Goal: Transaction & Acquisition: Purchase product/service

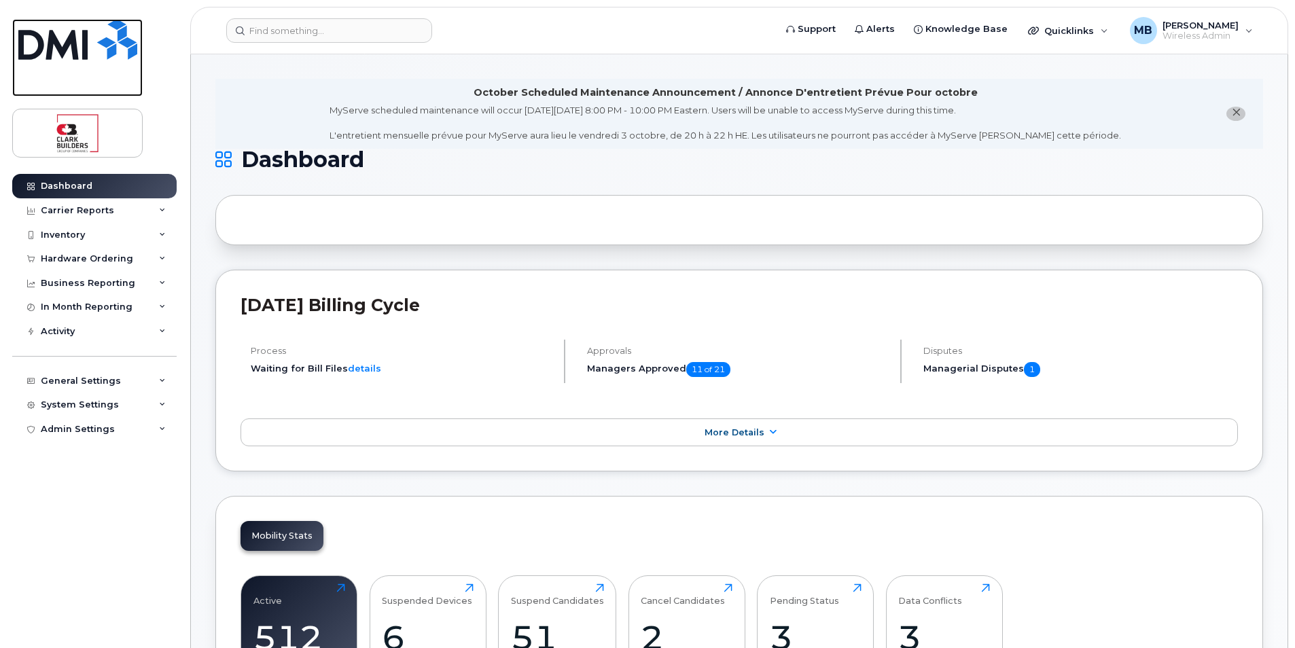
drag, startPoint x: 99, startPoint y: 38, endPoint x: 105, endPoint y: 41, distance: 7.3
click at [99, 38] on img at bounding box center [77, 39] width 119 height 41
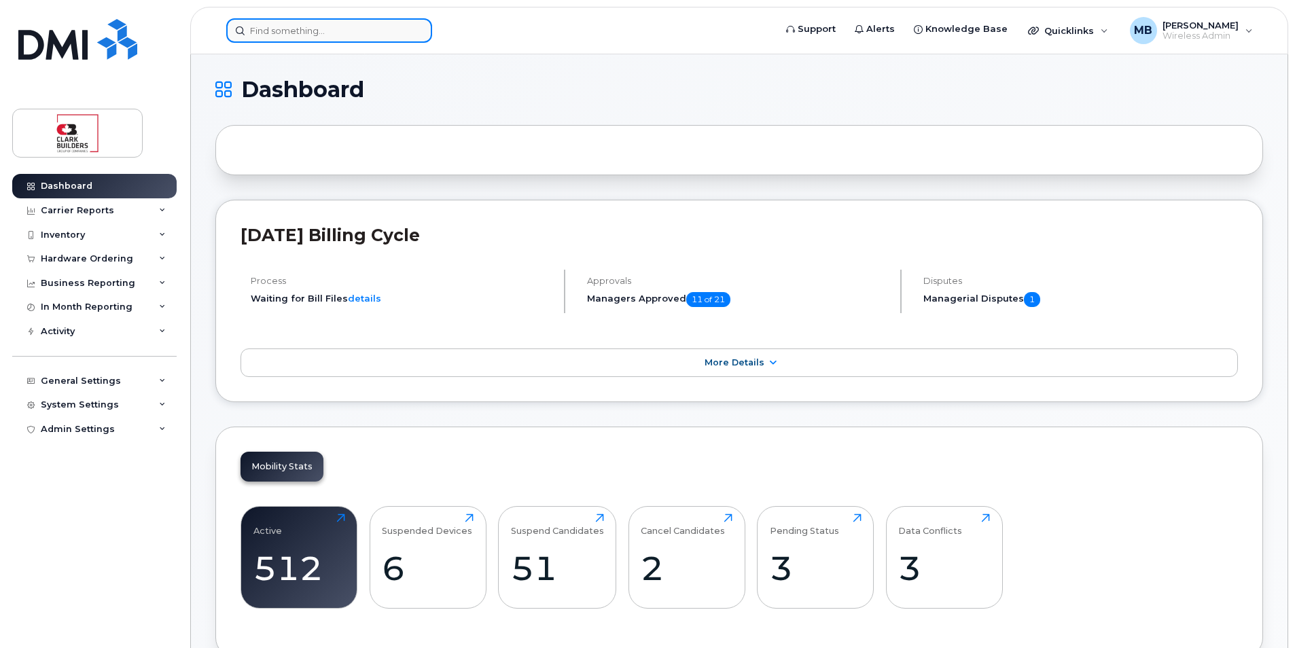
click at [268, 31] on input at bounding box center [329, 30] width 206 height 24
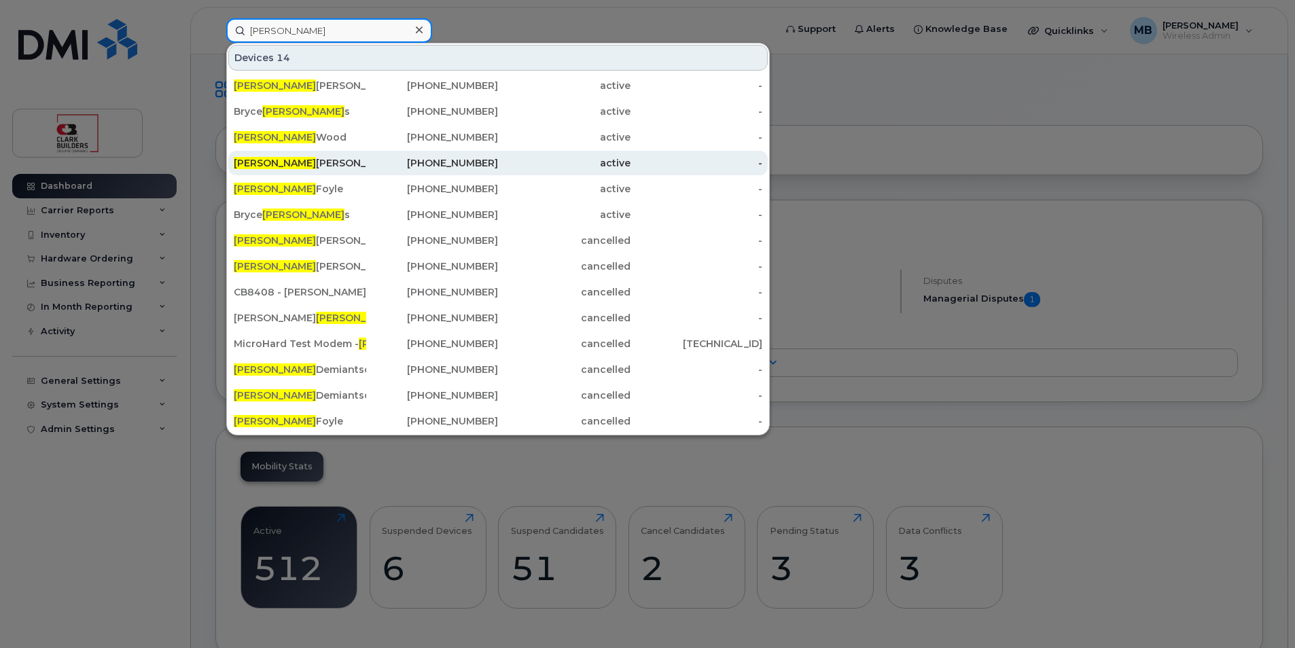
type input "Adam"
drag, startPoint x: 331, startPoint y: 162, endPoint x: 339, endPoint y: 162, distance: 8.2
click at [331, 162] on div "Adam Lafontaine" at bounding box center [300, 163] width 132 height 14
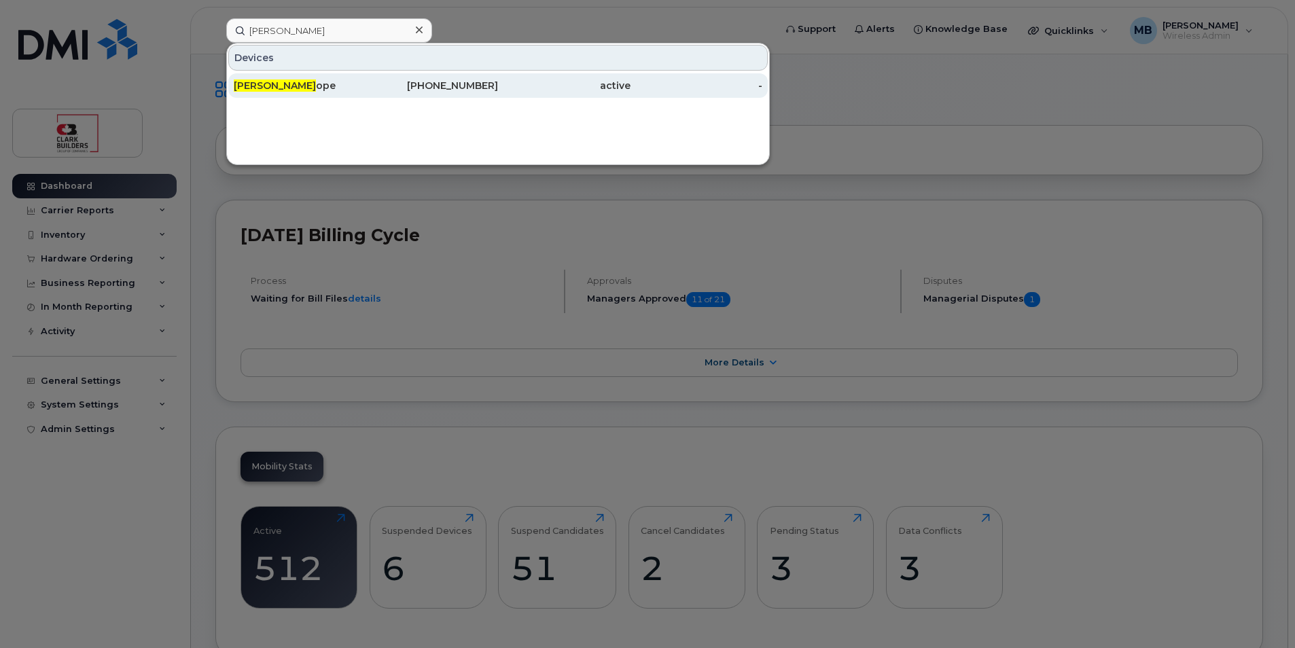
type input "[PERSON_NAME]"
click at [334, 87] on div "[PERSON_NAME] ope" at bounding box center [300, 86] width 132 height 14
drag, startPoint x: 334, startPoint y: 87, endPoint x: 347, endPoint y: 87, distance: 12.9
click at [334, 87] on div "Ian C ope" at bounding box center [300, 86] width 132 height 14
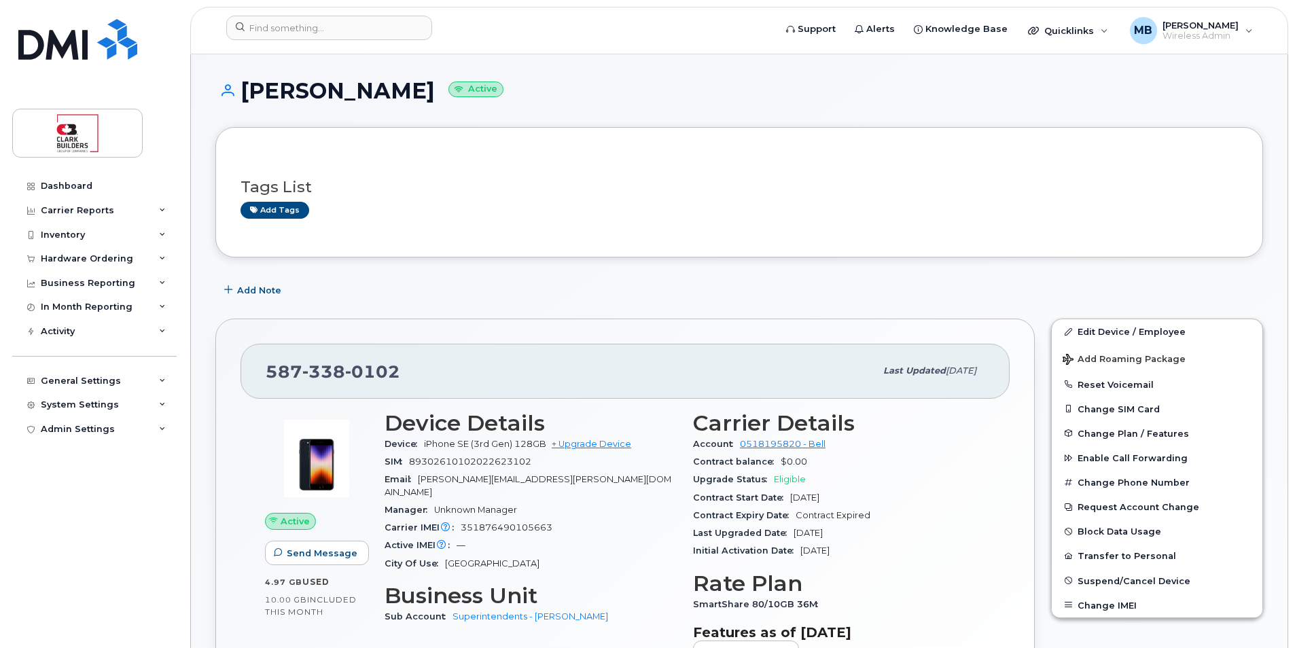
scroll to position [68, 0]
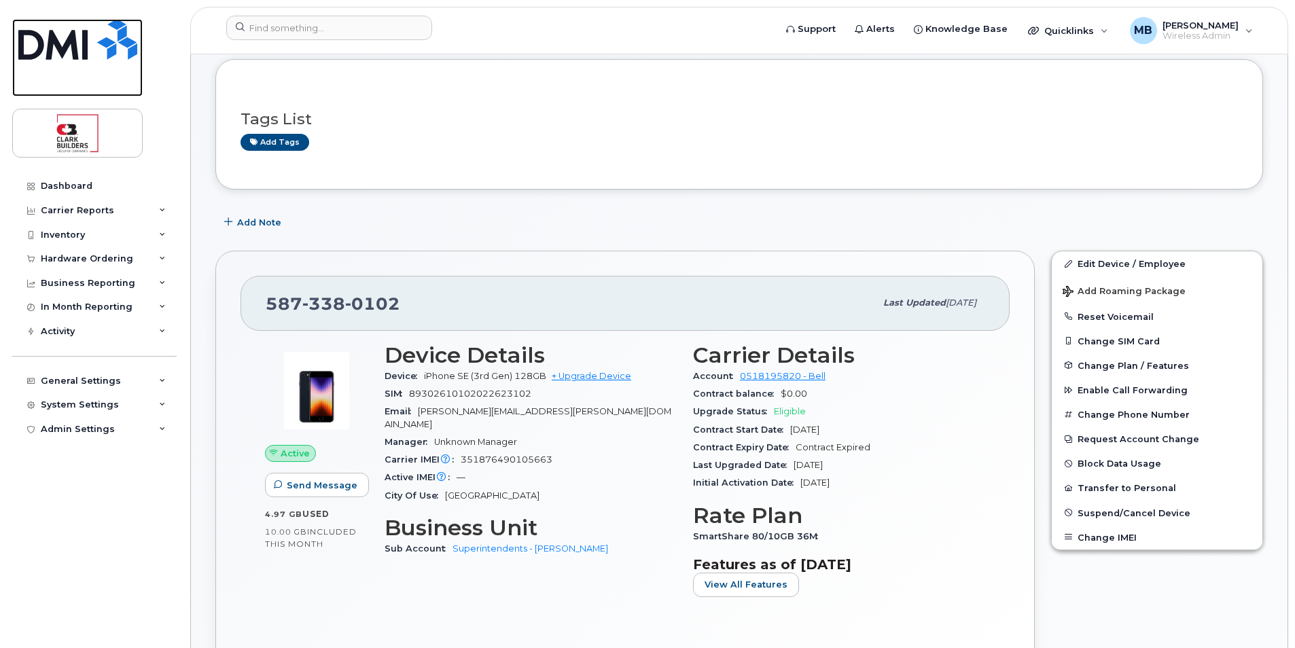
click at [89, 52] on img at bounding box center [77, 39] width 119 height 41
drag, startPoint x: 89, startPoint y: 52, endPoint x: 188, endPoint y: 52, distance: 98.5
click at [89, 52] on img at bounding box center [77, 39] width 119 height 41
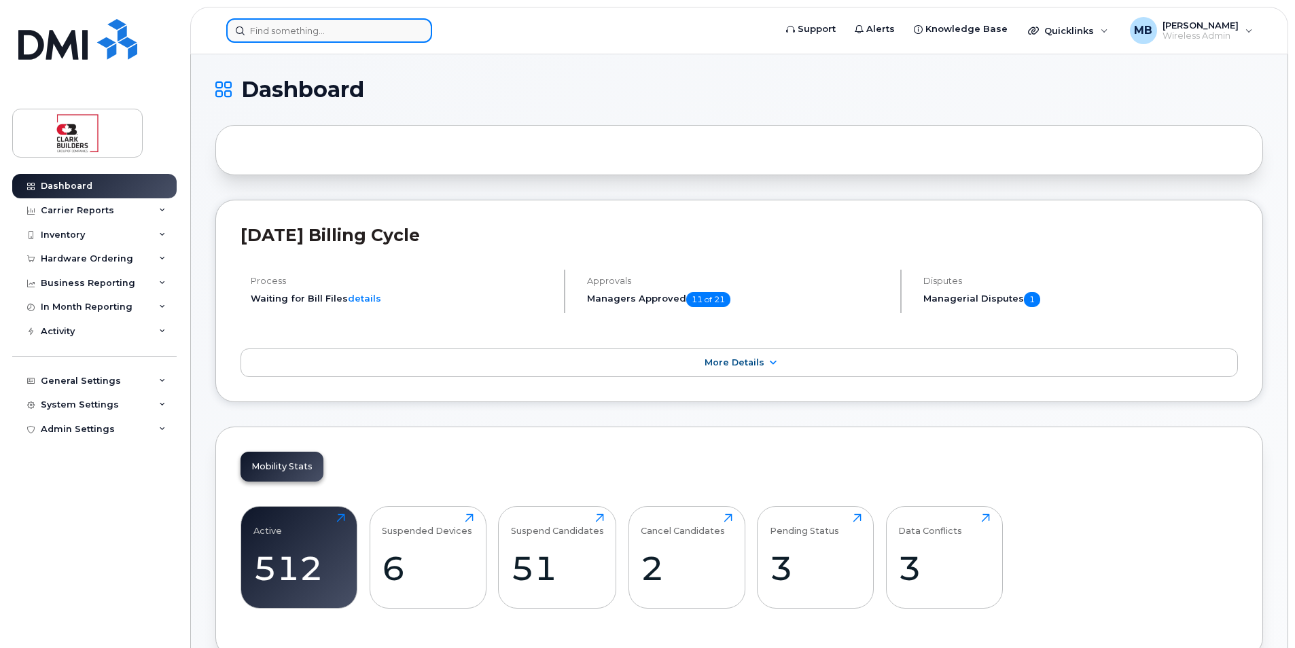
click at [350, 24] on input at bounding box center [329, 30] width 206 height 24
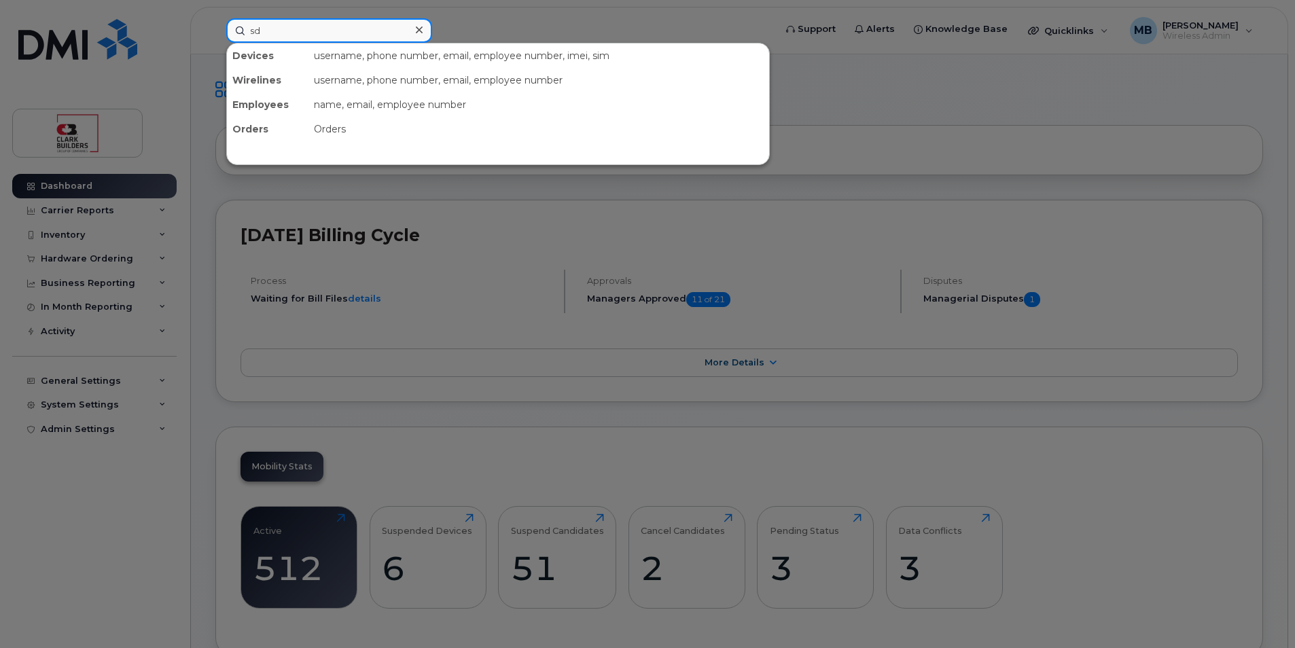
type input "s"
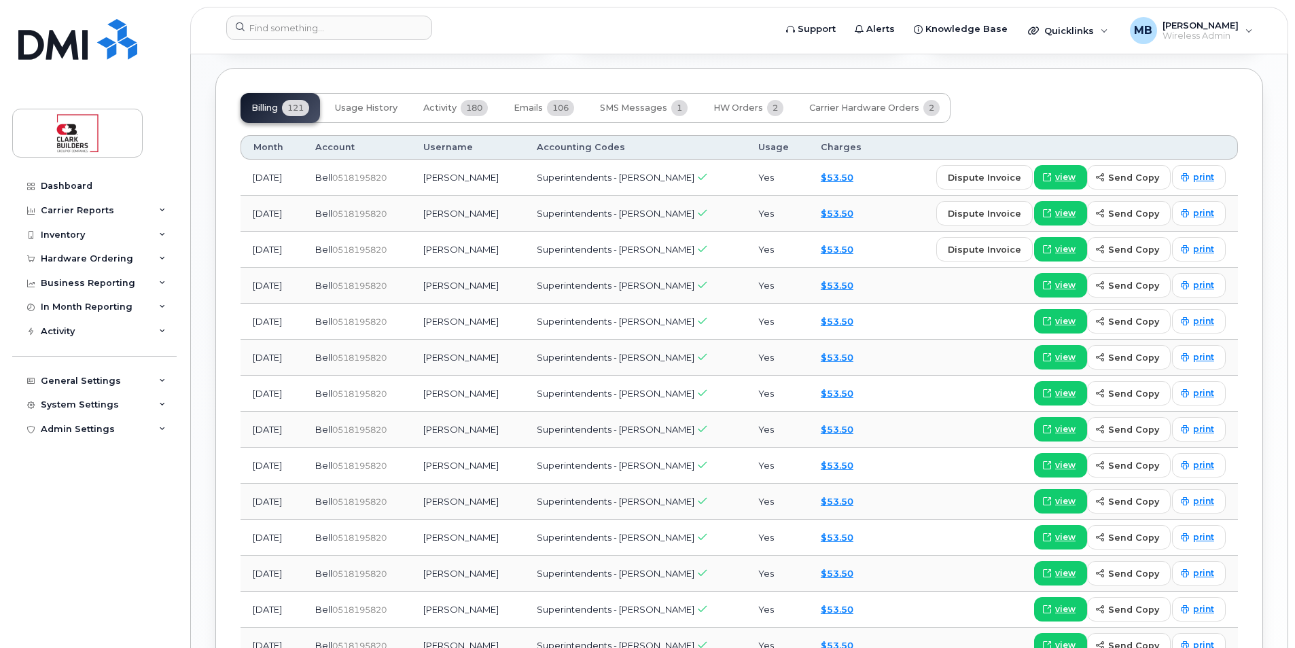
scroll to position [679, 0]
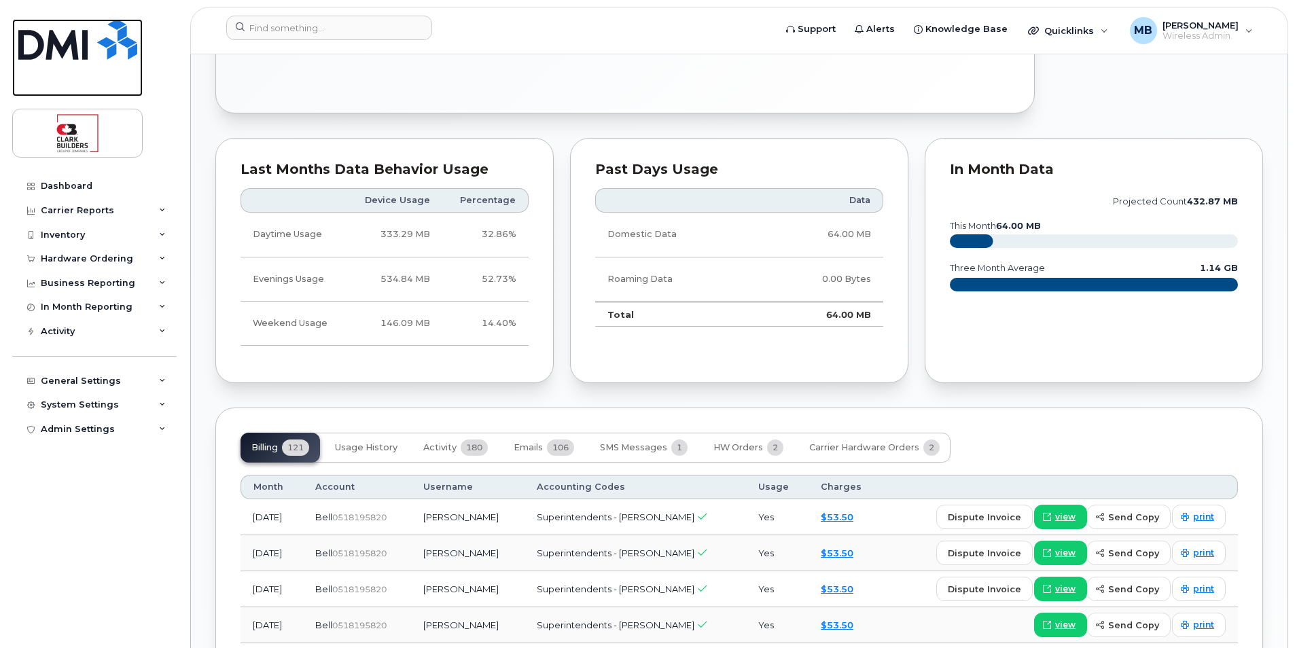
click at [106, 46] on img at bounding box center [77, 39] width 119 height 41
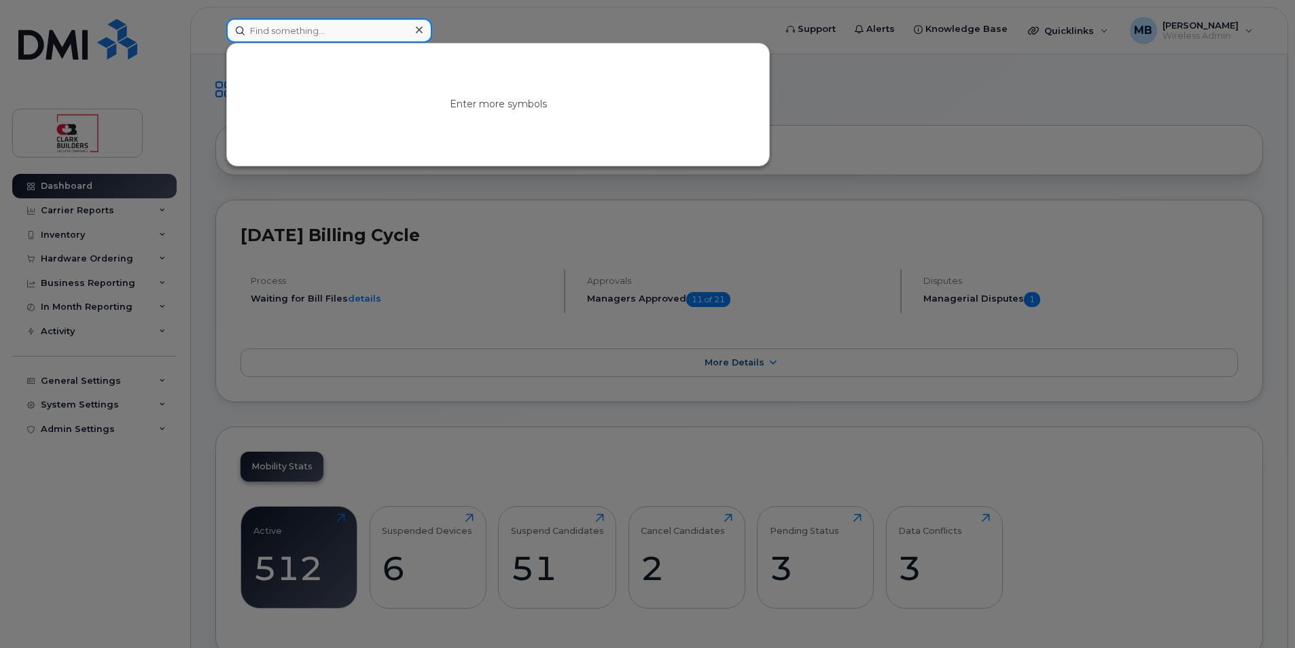
click at [272, 31] on input at bounding box center [329, 30] width 206 height 24
click at [103, 35] on div at bounding box center [647, 324] width 1295 height 648
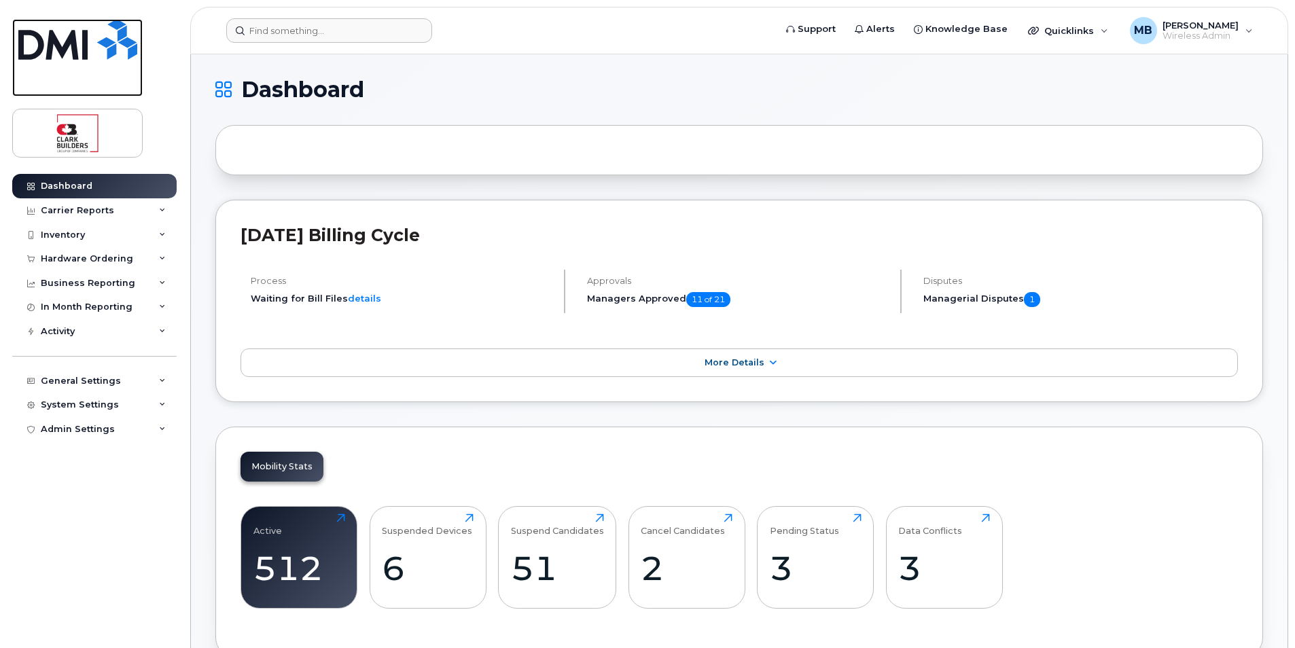
drag, startPoint x: 103, startPoint y: 35, endPoint x: 103, endPoint y: 91, distance: 56.4
click at [103, 35] on img at bounding box center [77, 39] width 119 height 41
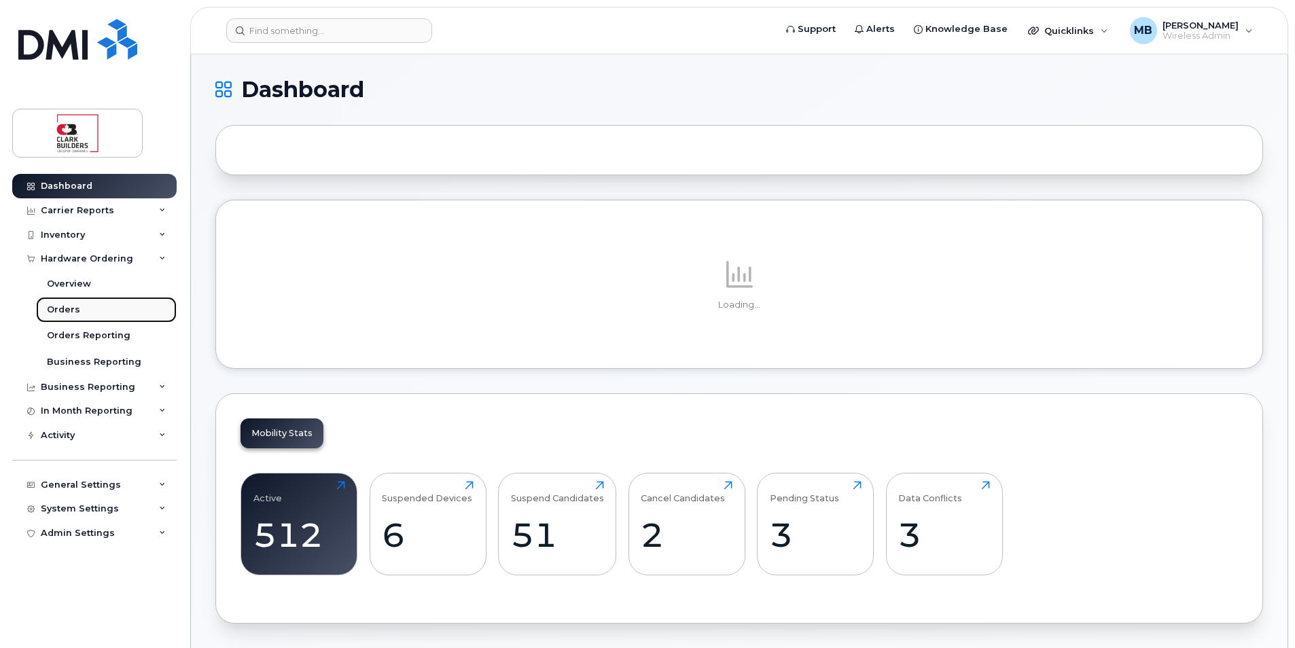
click at [75, 303] on link "Orders" at bounding box center [106, 310] width 141 height 26
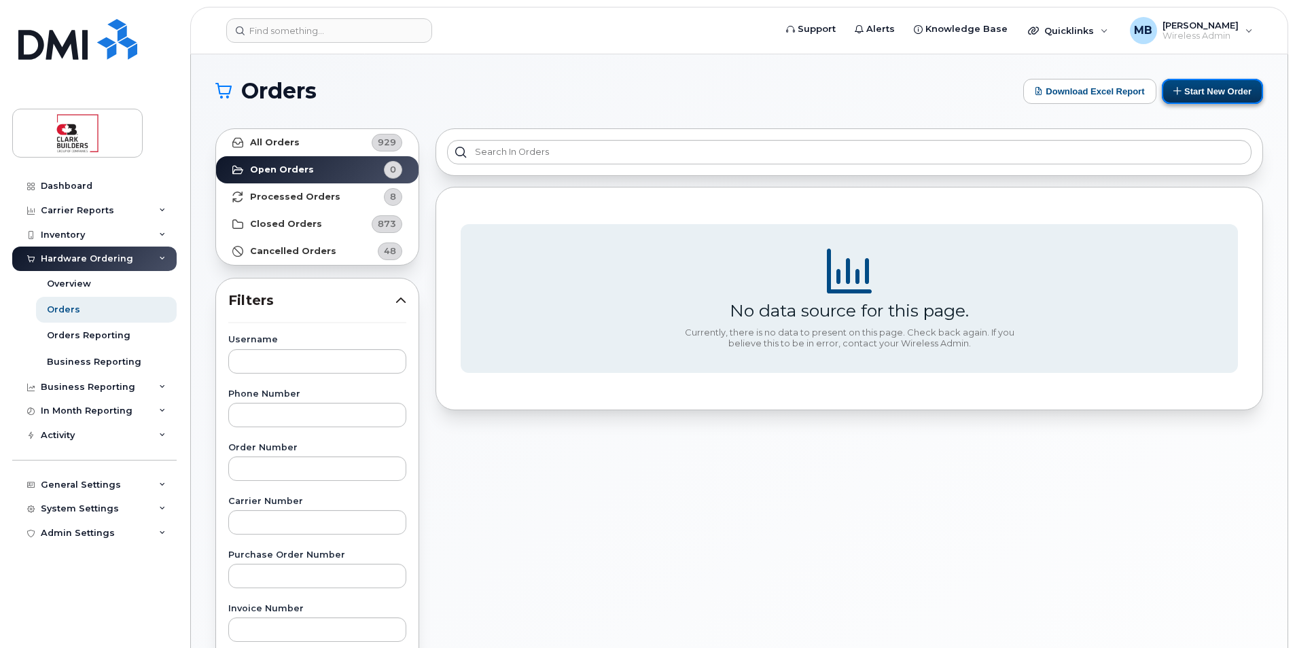
click at [1201, 95] on button "Start New Order" at bounding box center [1212, 91] width 101 height 25
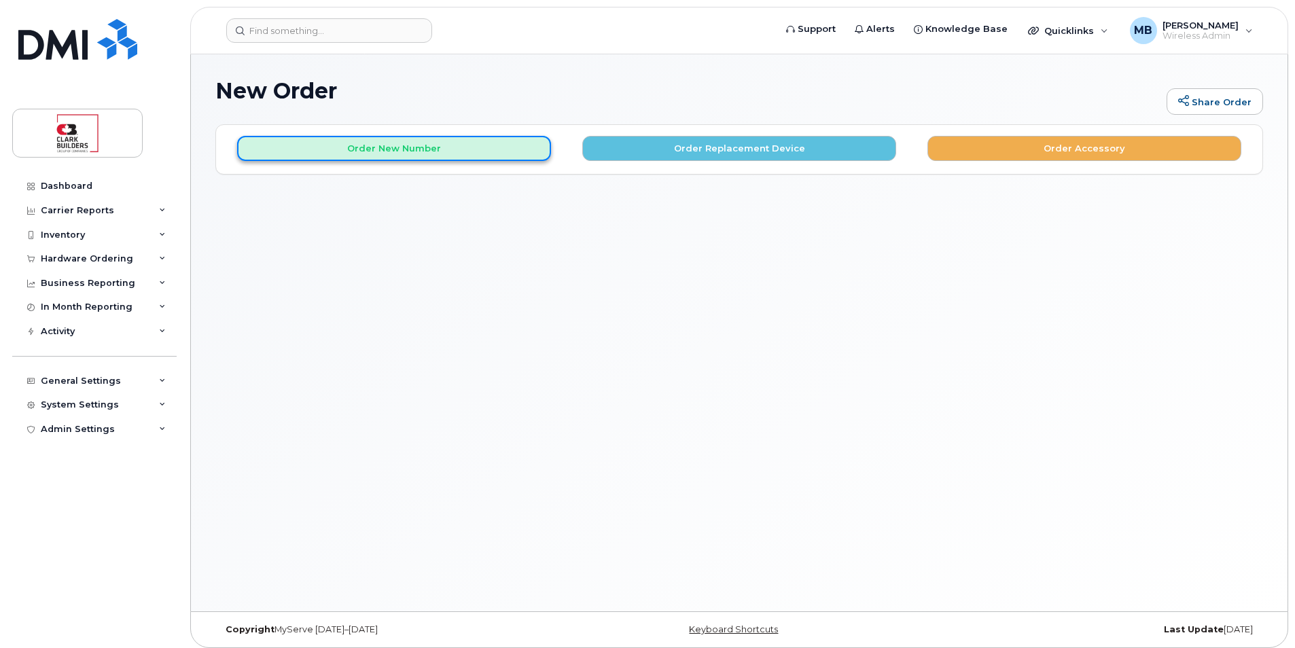
click at [442, 147] on button "Order New Number" at bounding box center [394, 148] width 314 height 25
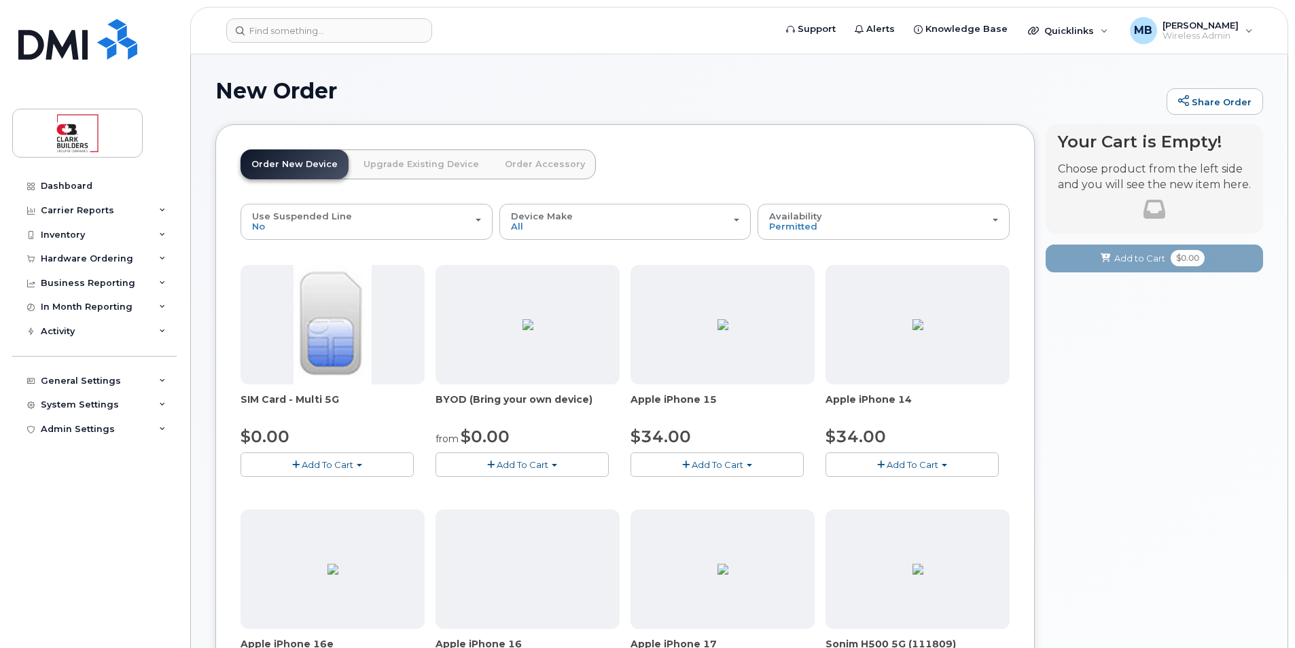
scroll to position [68, 0]
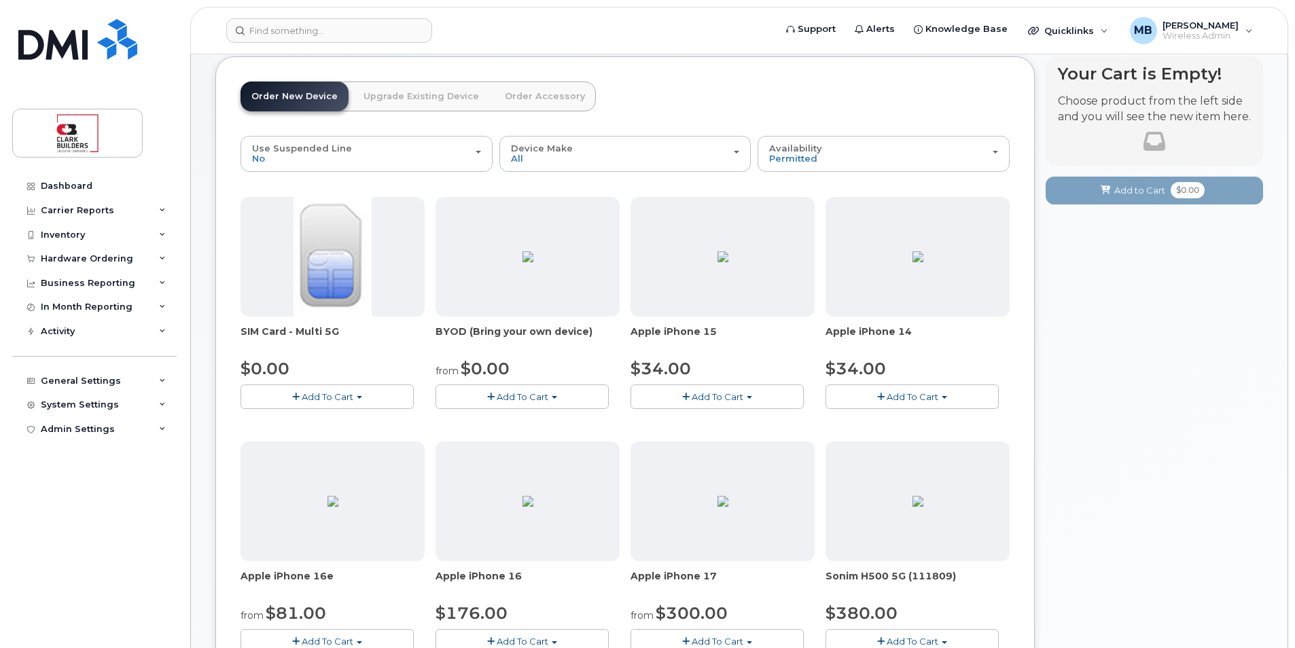
click at [720, 399] on span "Add To Cart" at bounding box center [718, 396] width 52 height 11
click at [730, 436] on link "$34.00 - 3-year activation (128GB model)" at bounding box center [740, 438] width 213 height 17
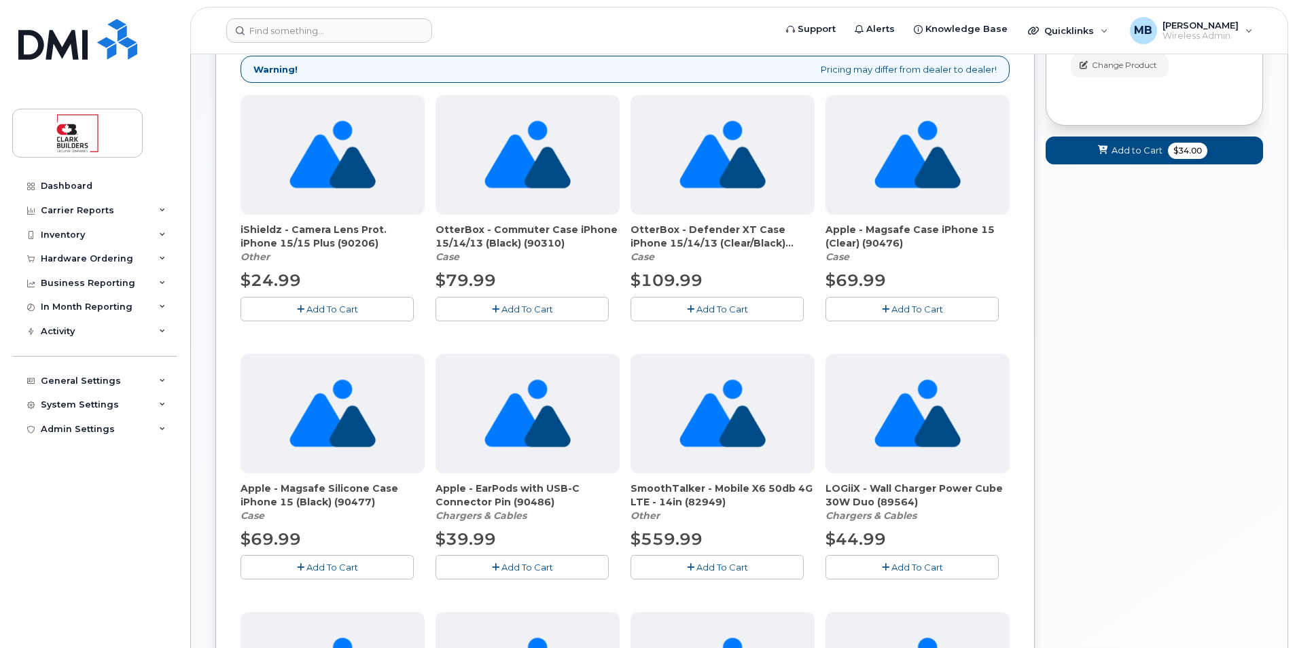
scroll to position [75, 0]
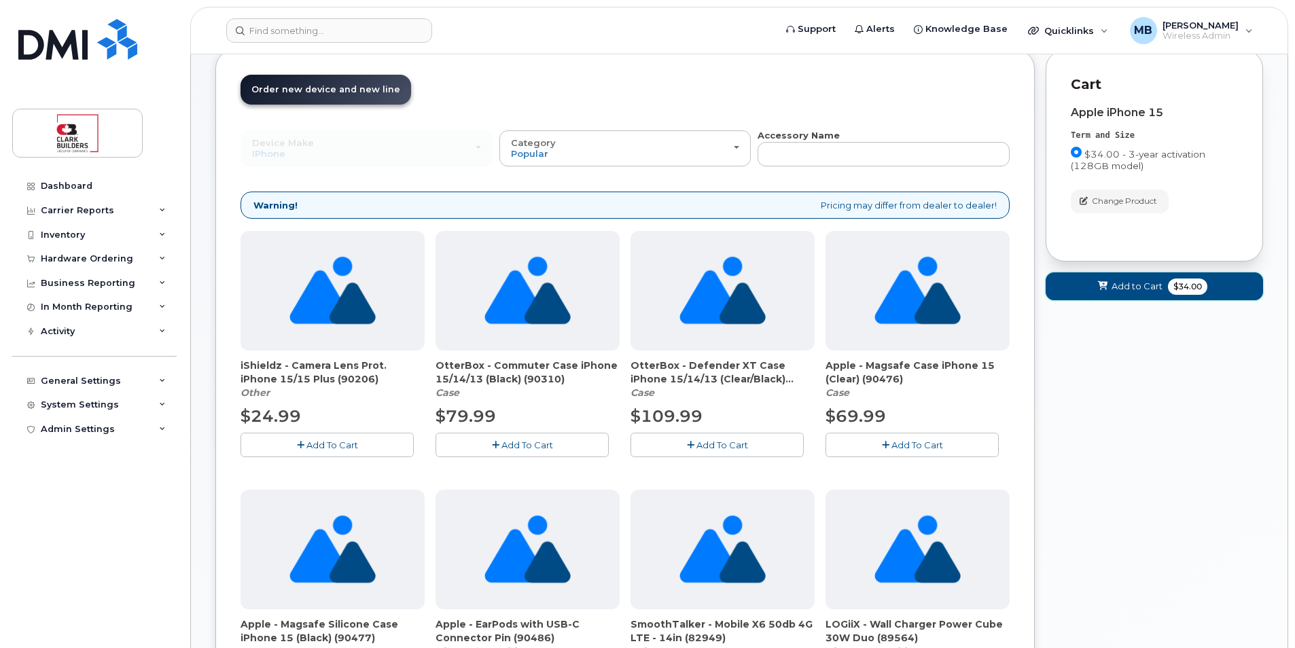
click at [1130, 290] on span "Add to Cart" at bounding box center [1137, 286] width 51 height 13
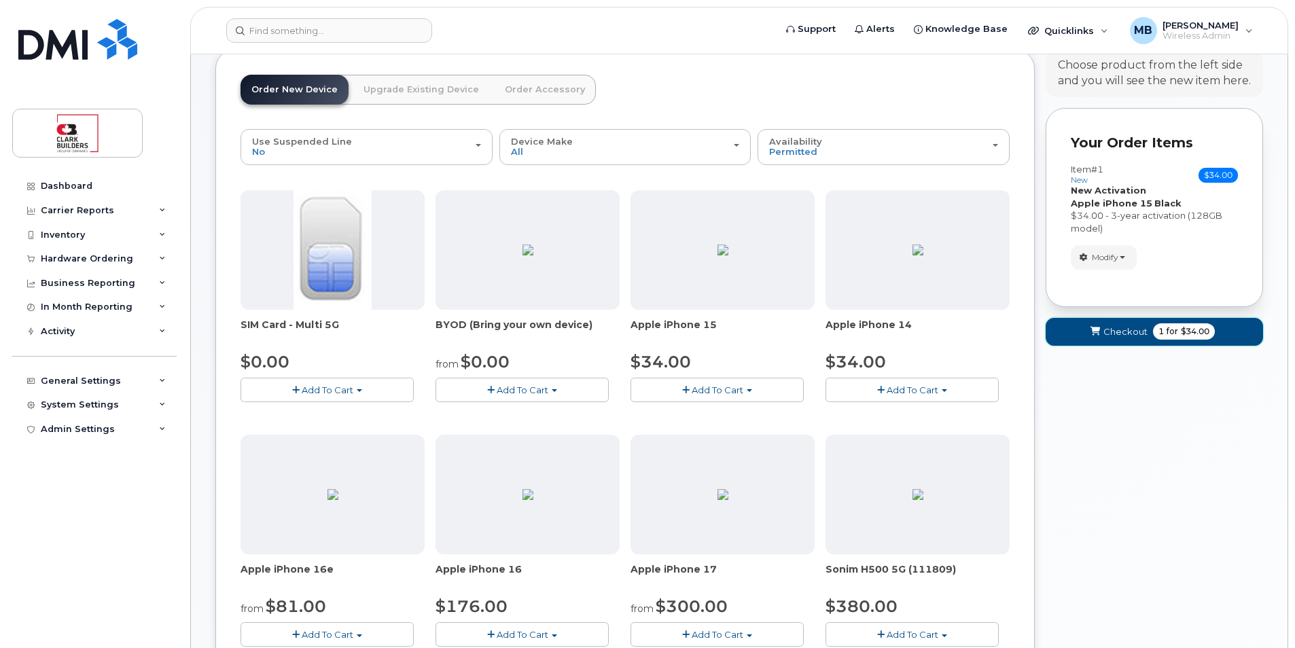
click at [1120, 332] on span "Checkout" at bounding box center [1125, 331] width 44 height 13
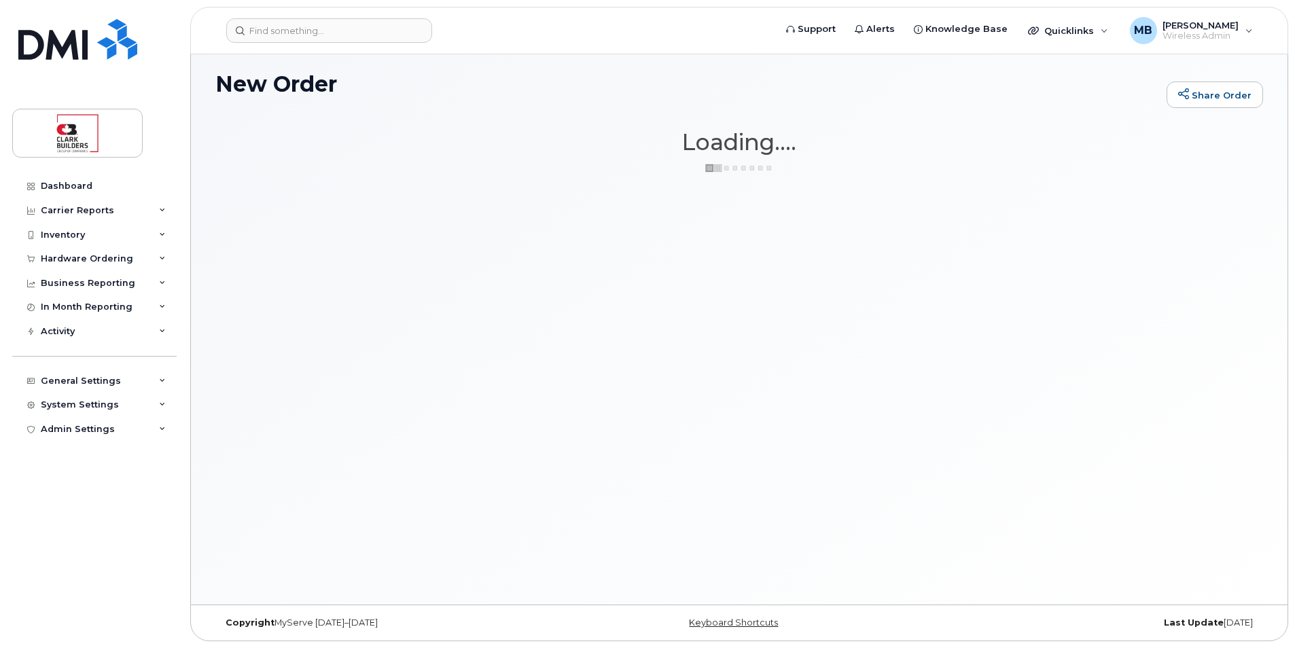
scroll to position [7, 0]
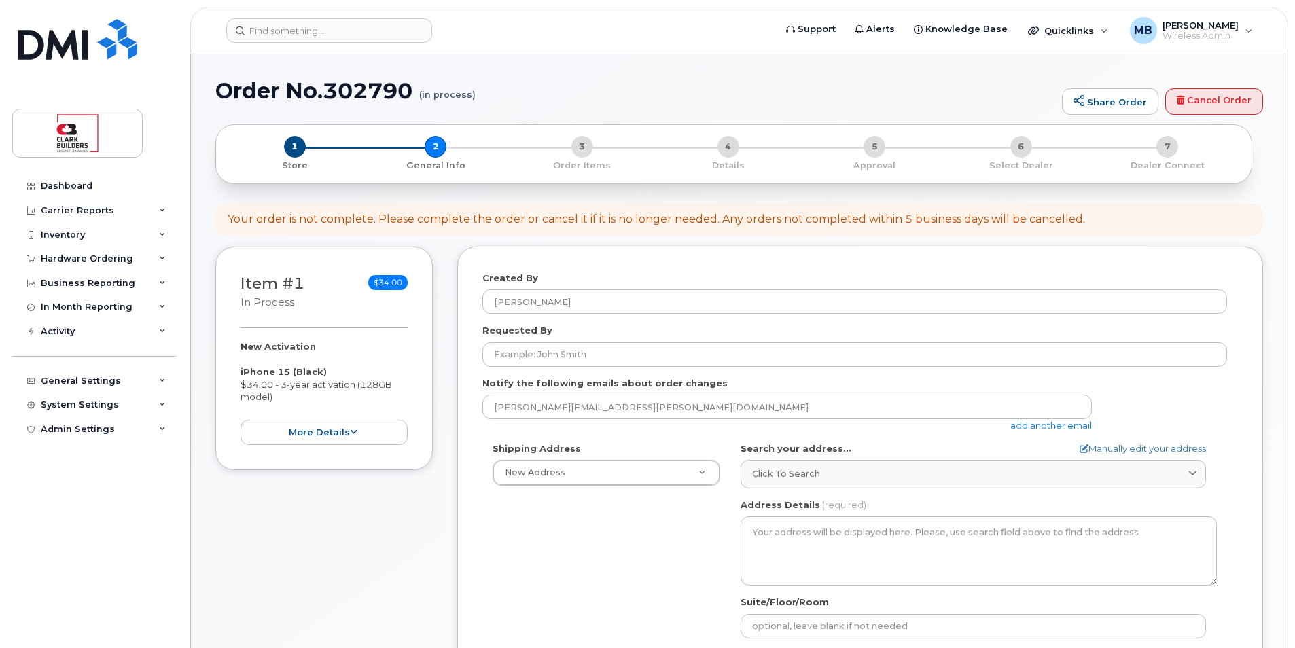
select select
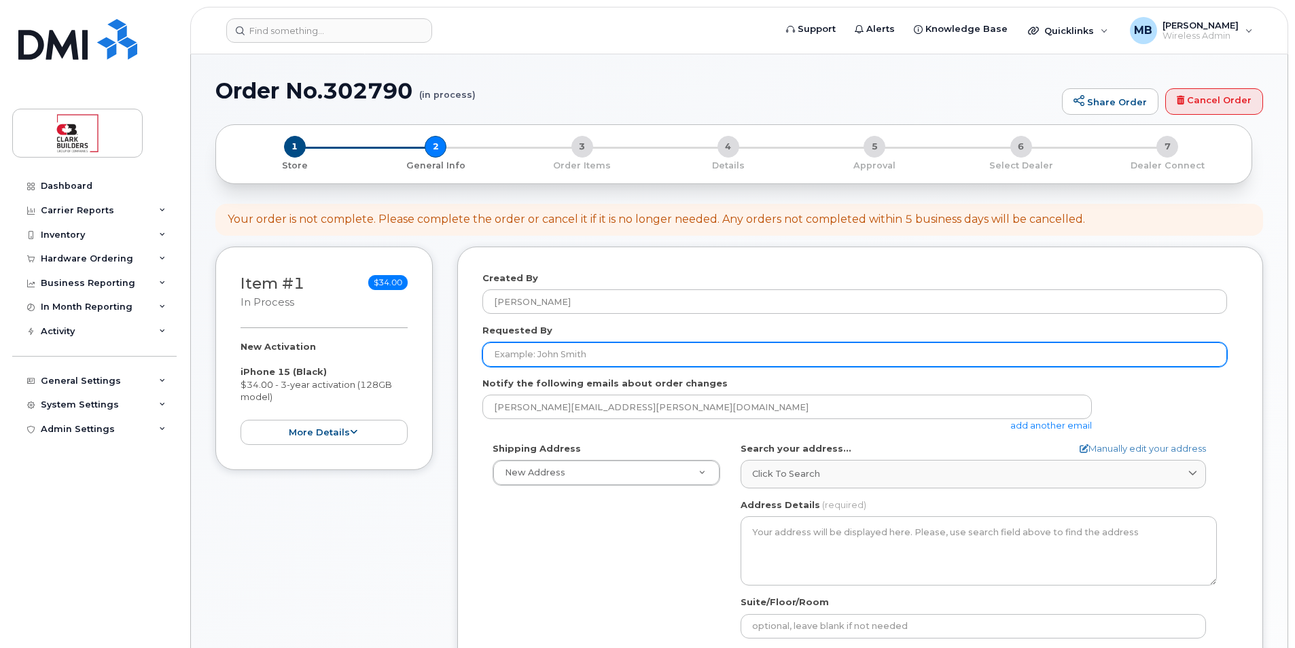
click at [593, 355] on input "Requested By" at bounding box center [854, 354] width 745 height 24
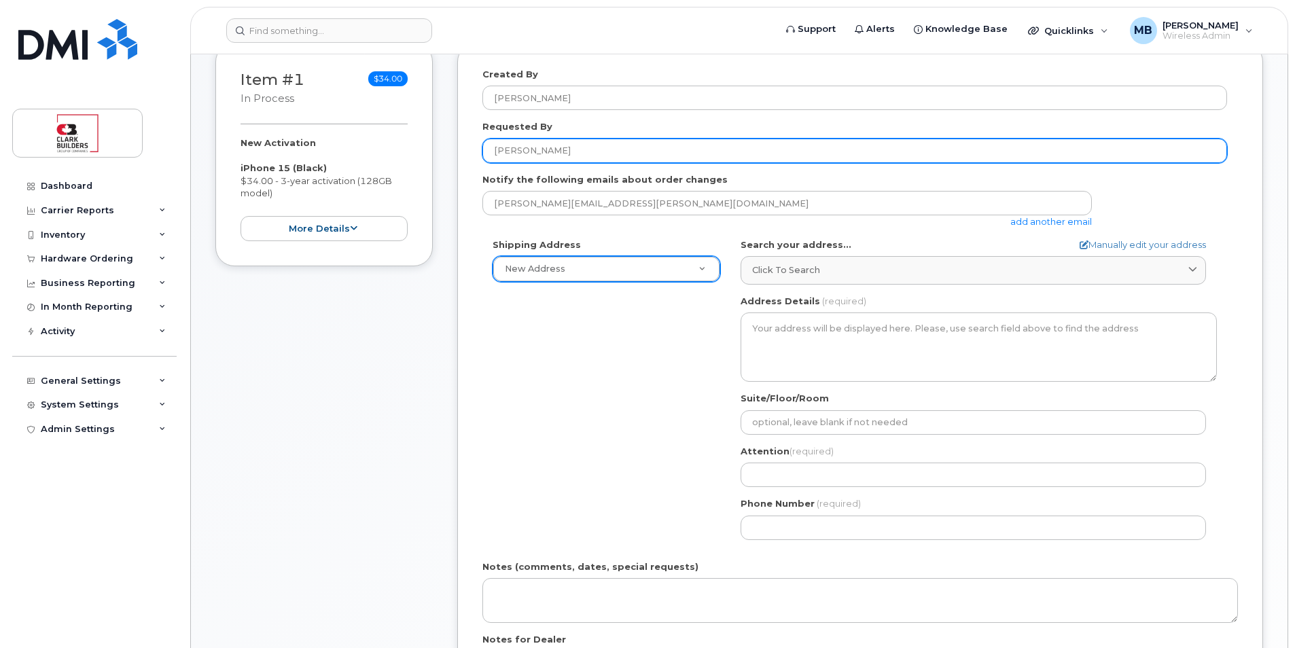
type input "[PERSON_NAME]"
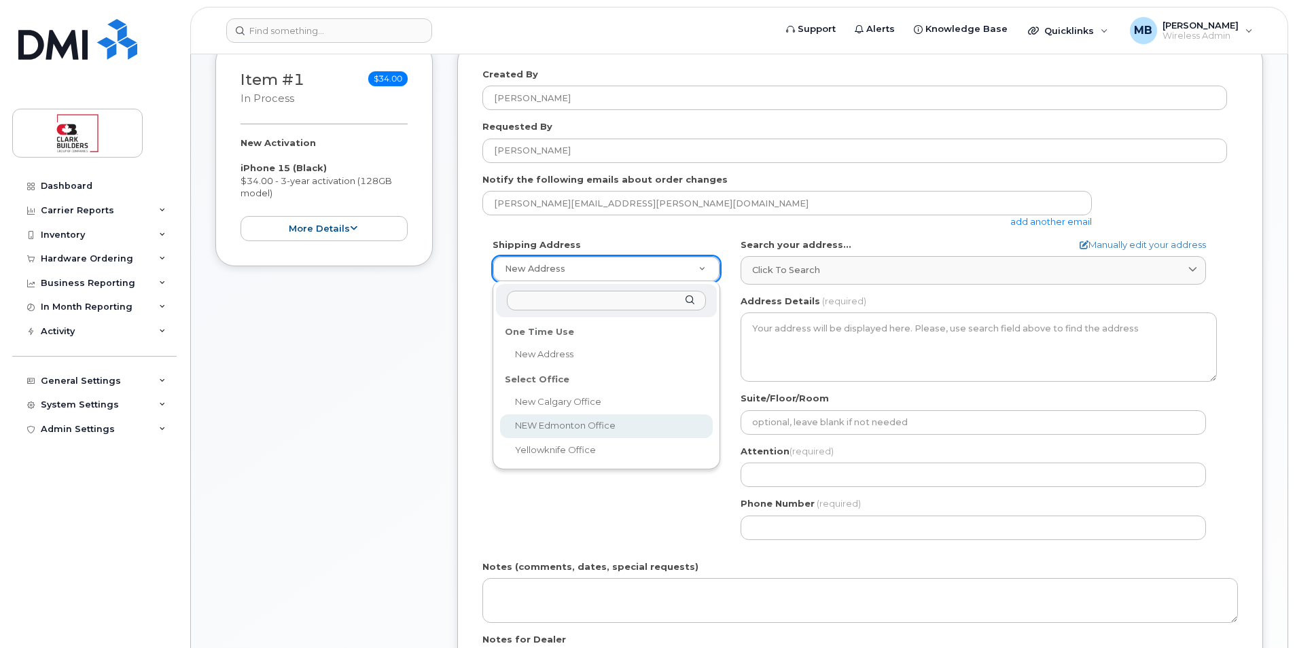
select select
type textarea "[STREET_ADDRESS]"
type input "IT"
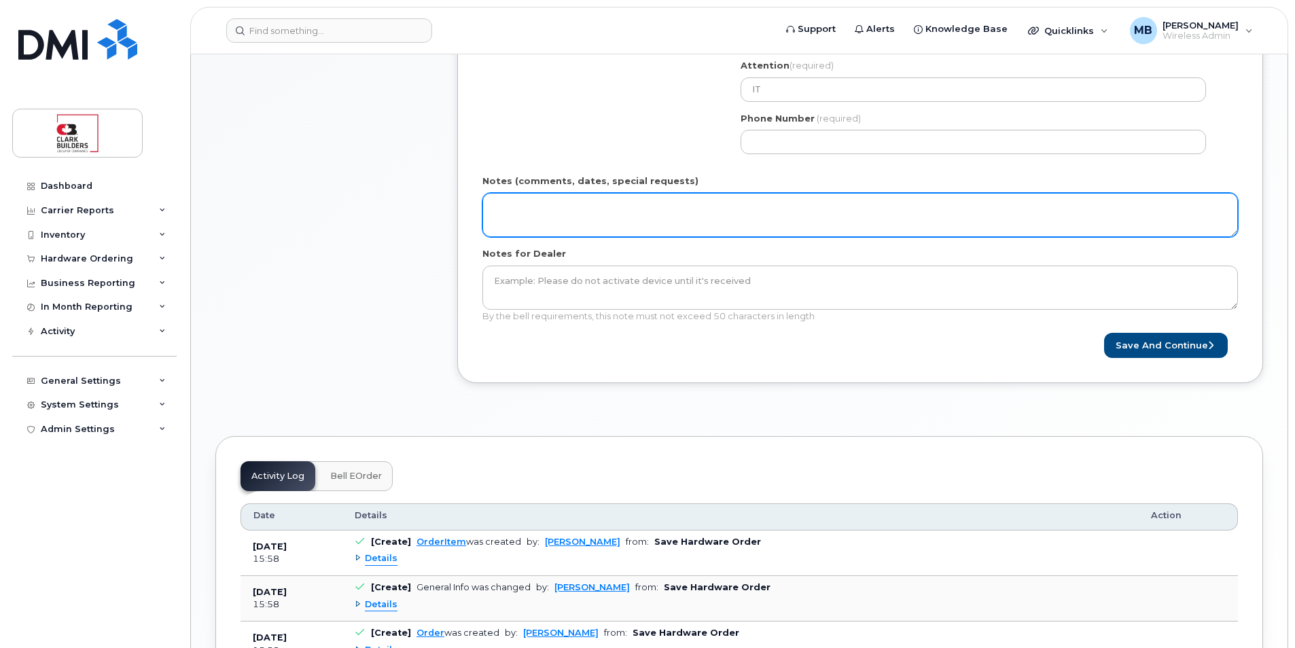
scroll to position [397, 0]
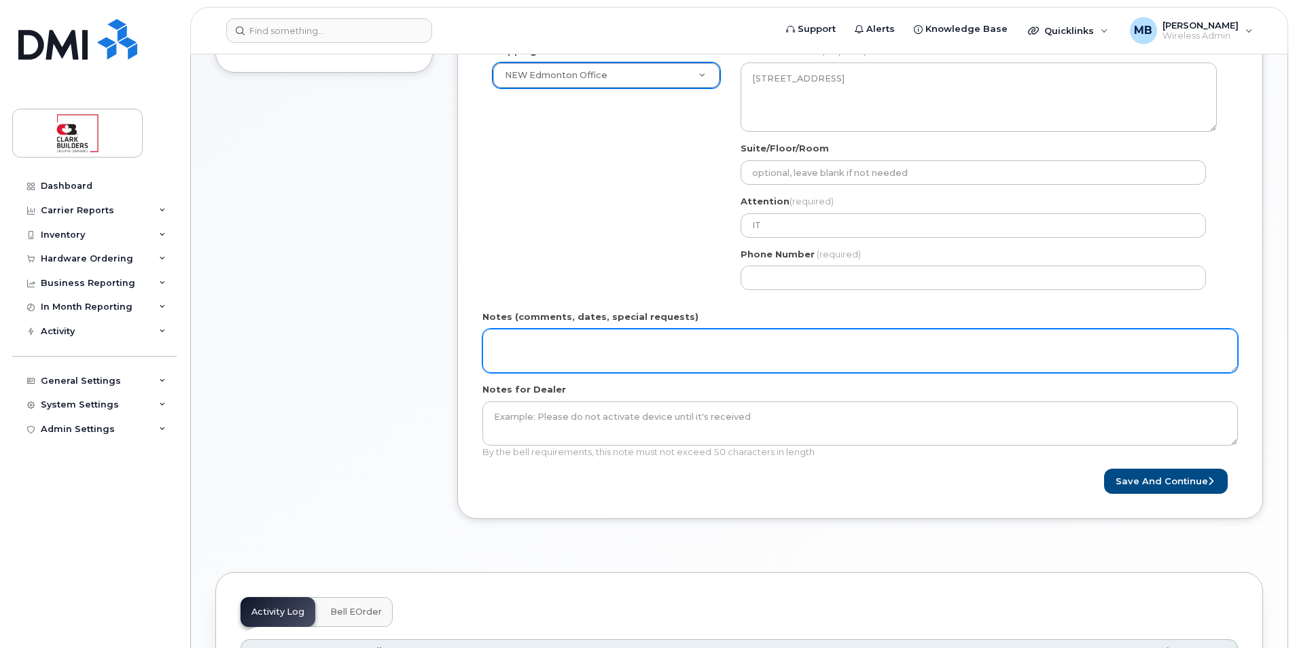
click at [653, 347] on textarea "Notes (comments, dates, special requests)" at bounding box center [860, 351] width 756 height 45
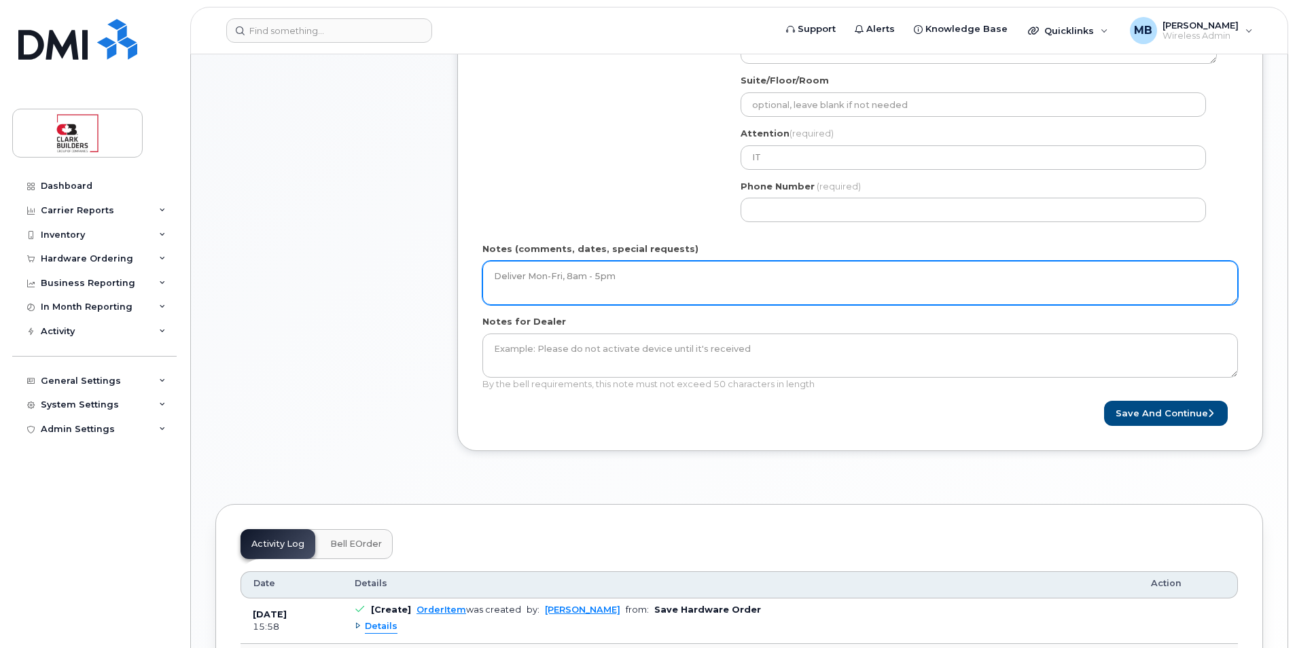
scroll to position [533, 0]
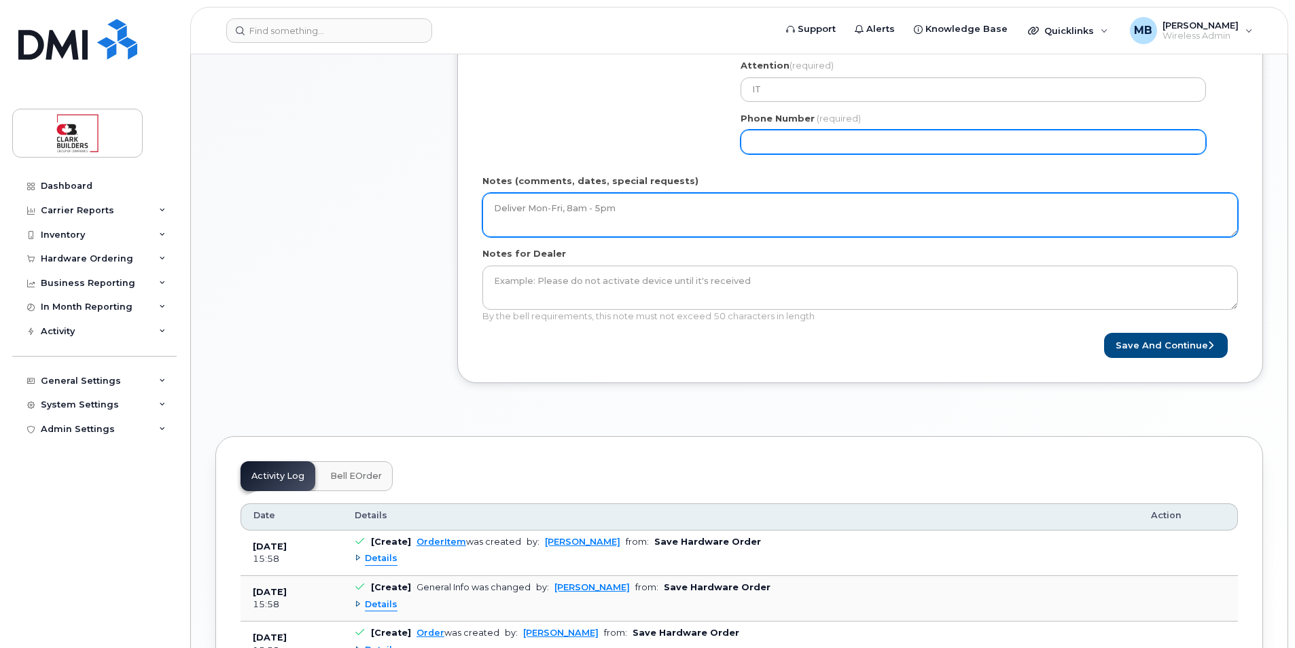
type textarea "Deliver Mon-Fri, 8am - 5pm"
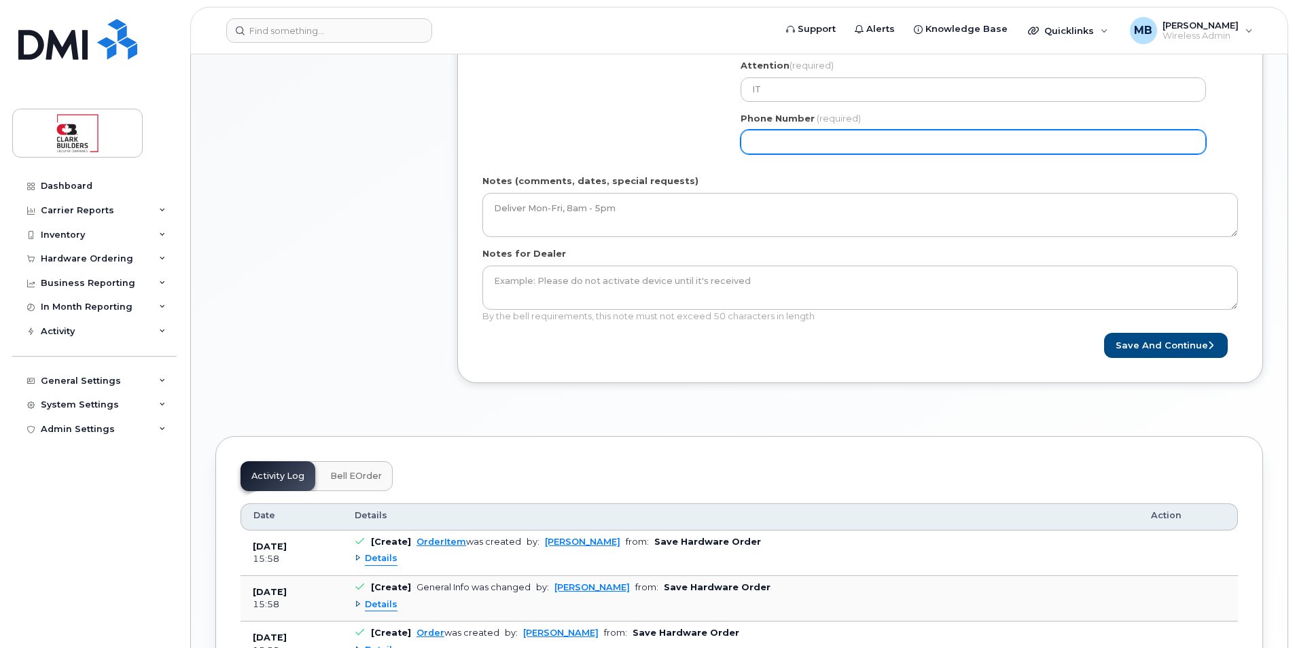
click at [875, 147] on input "Phone Number" at bounding box center [973, 142] width 465 height 24
type input "5873410870"
select select
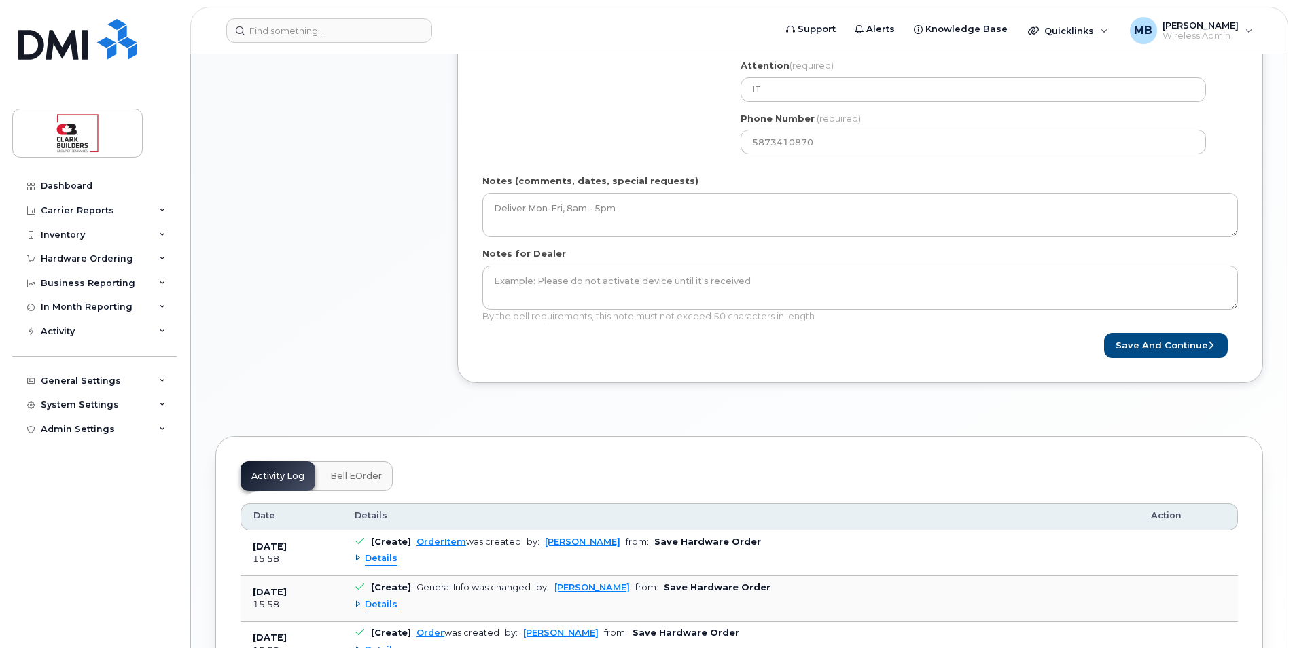
click at [956, 413] on div "× Share This Order If you want to allow others to create or edit orders, share …" at bounding box center [739, 153] width 1048 height 1125
click at [1163, 342] on button "Save and Continue" at bounding box center [1166, 345] width 124 height 25
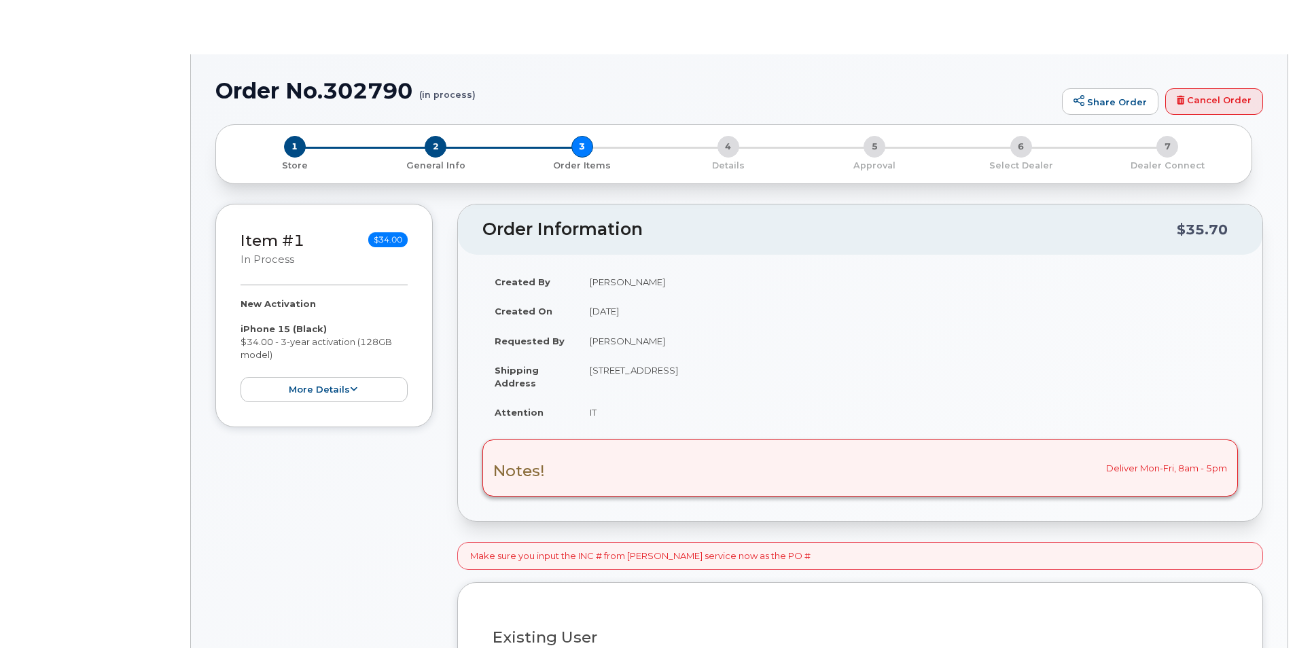
radio input "true"
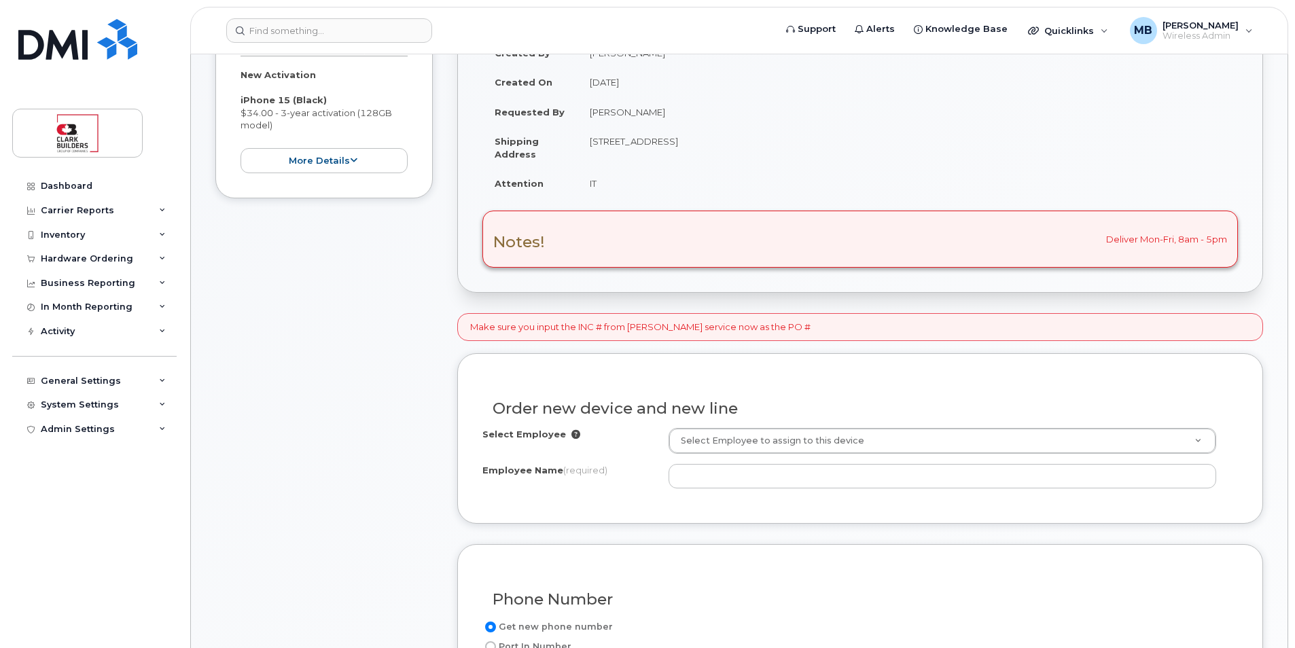
scroll to position [340, 0]
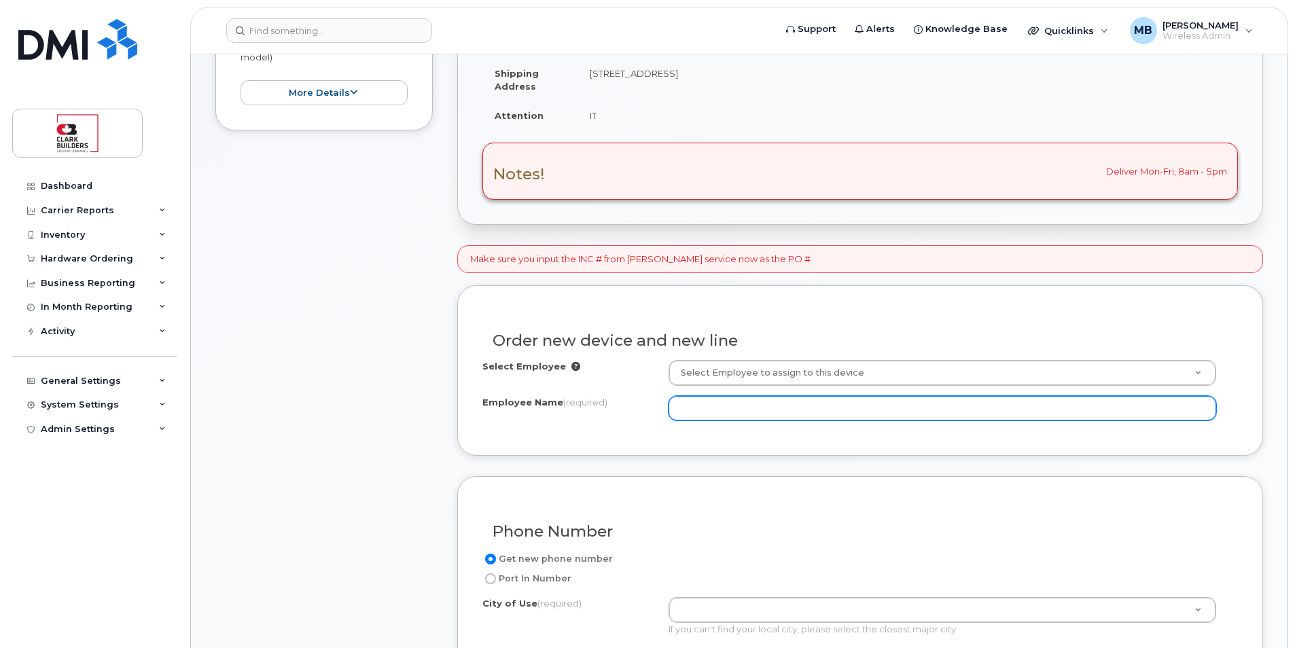
click at [814, 410] on input "Employee Name (required)" at bounding box center [943, 408] width 548 height 24
click at [751, 409] on input "Employee Name (required)" at bounding box center [943, 408] width 548 height 24
paste input "Alan Pontone"
type input "Alan Pontone"
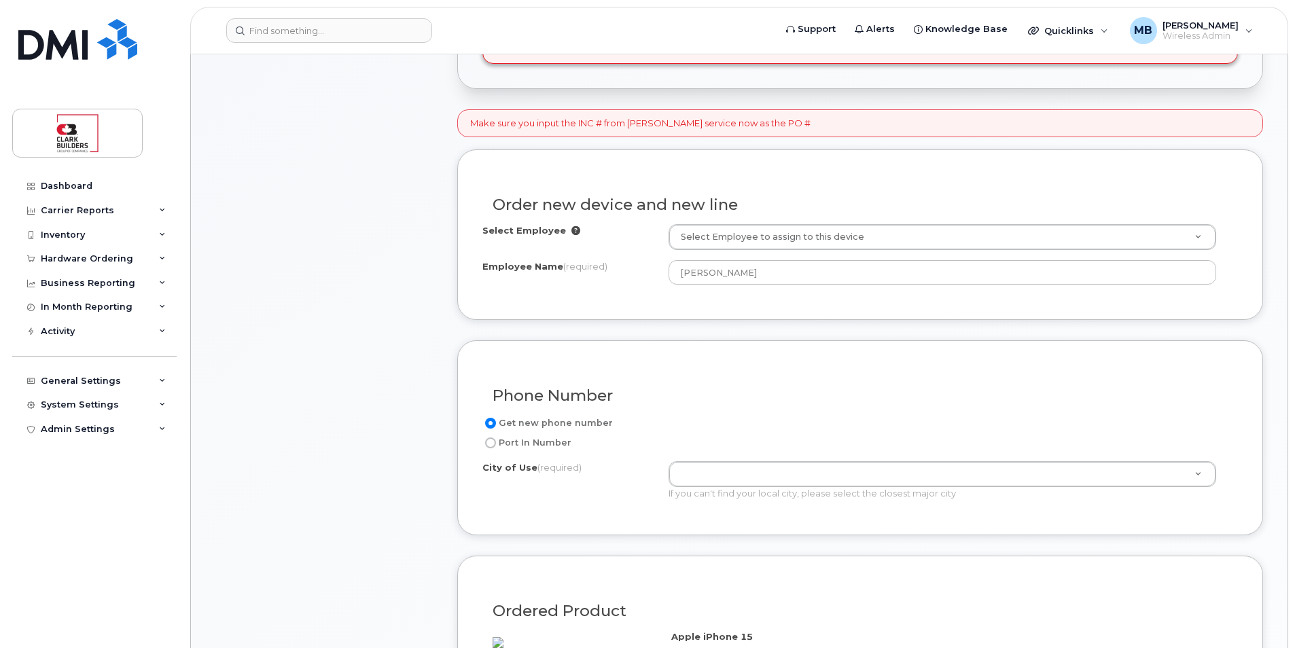
scroll to position [544, 0]
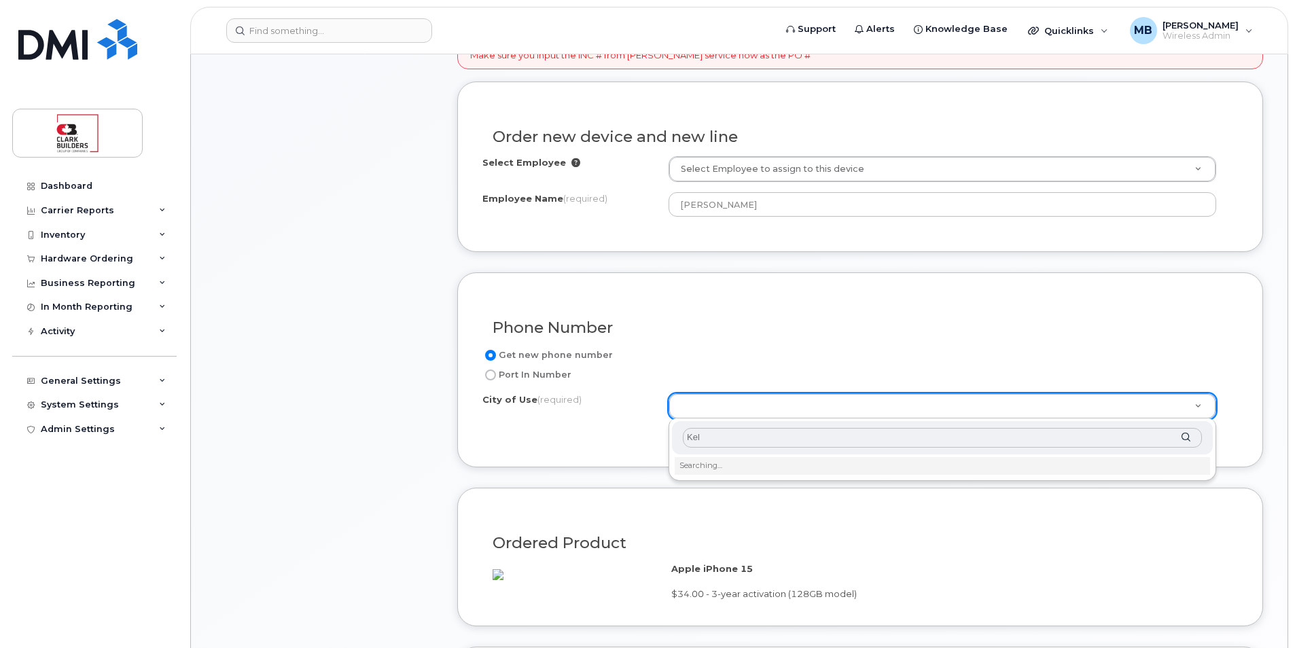
type input "Kelo"
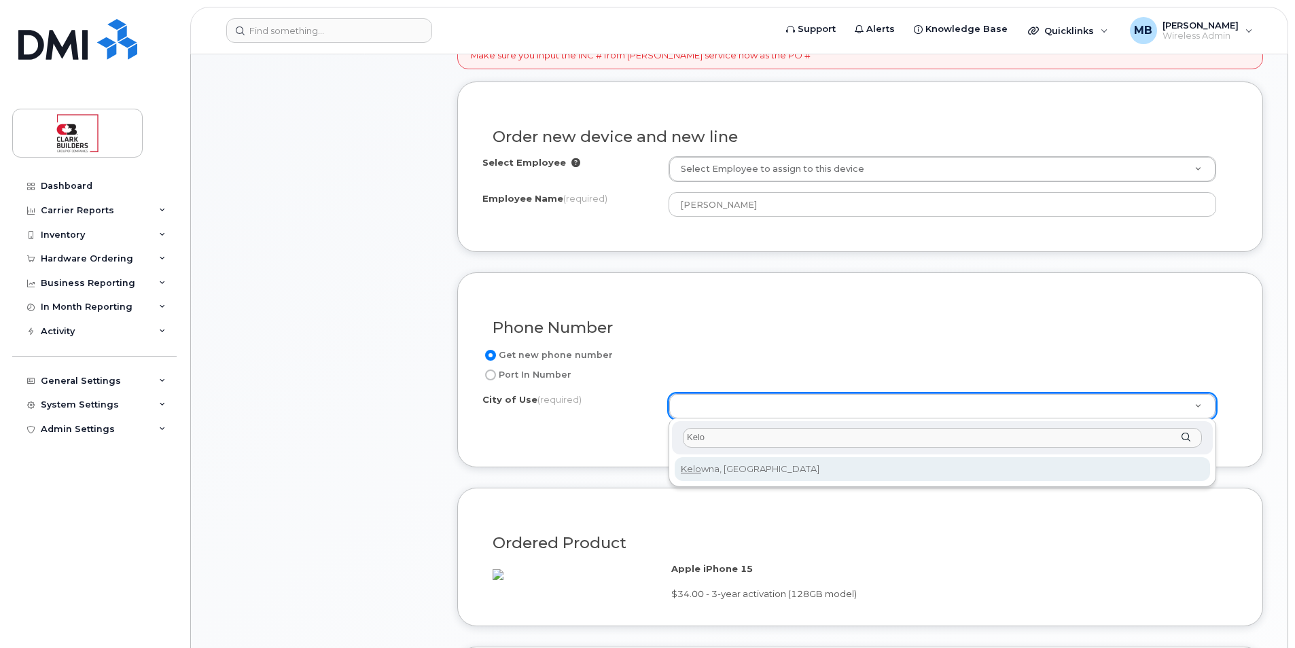
type input "755"
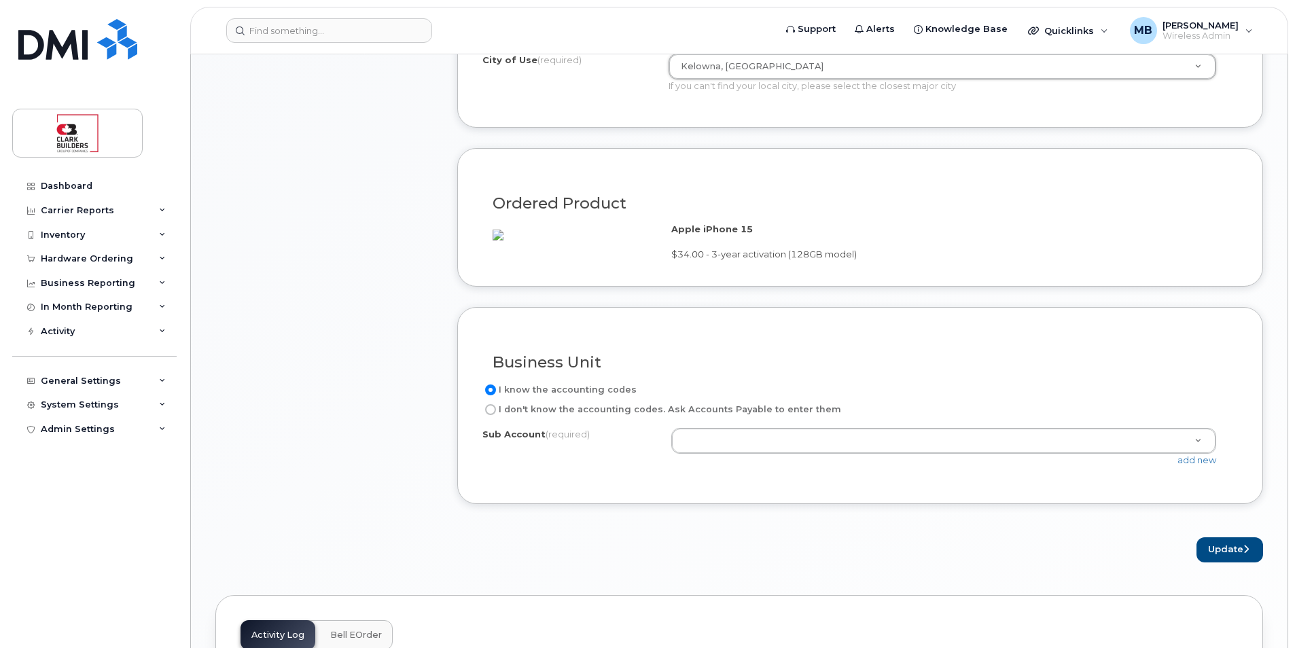
scroll to position [1019, 0]
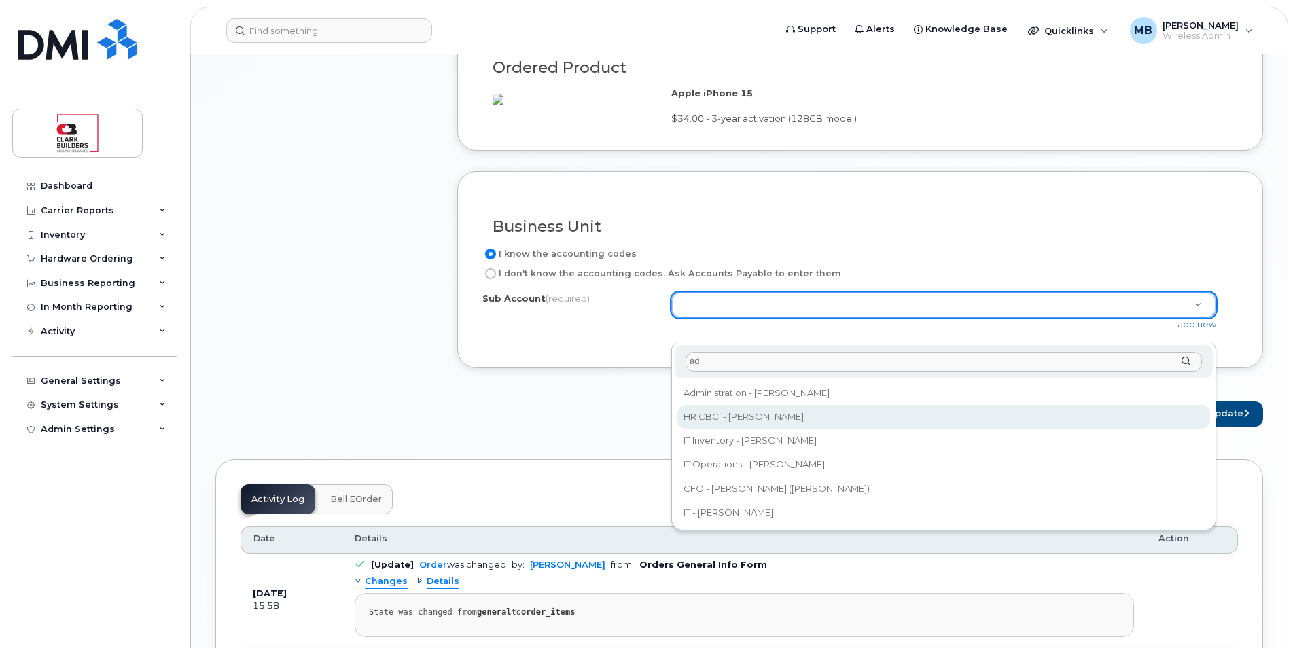
type input "ad"
select select "HR CBCi - Adam Lafontaine"
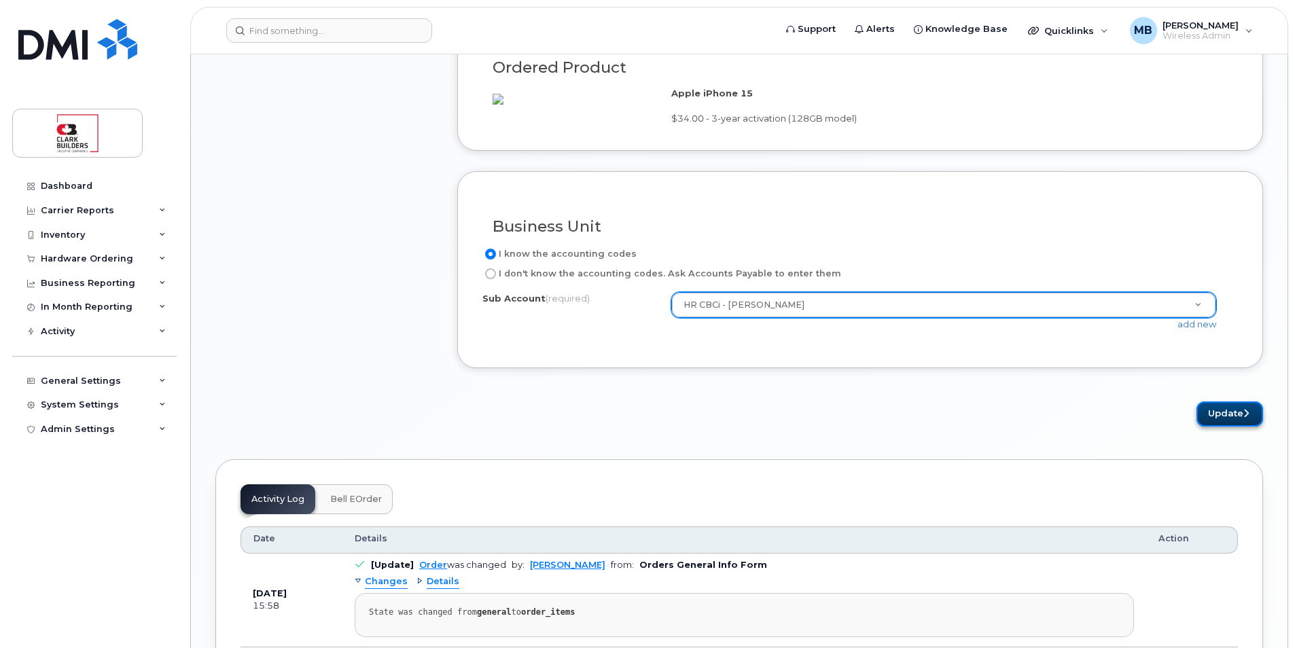
click at [1241, 427] on button "Update" at bounding box center [1229, 414] width 67 height 25
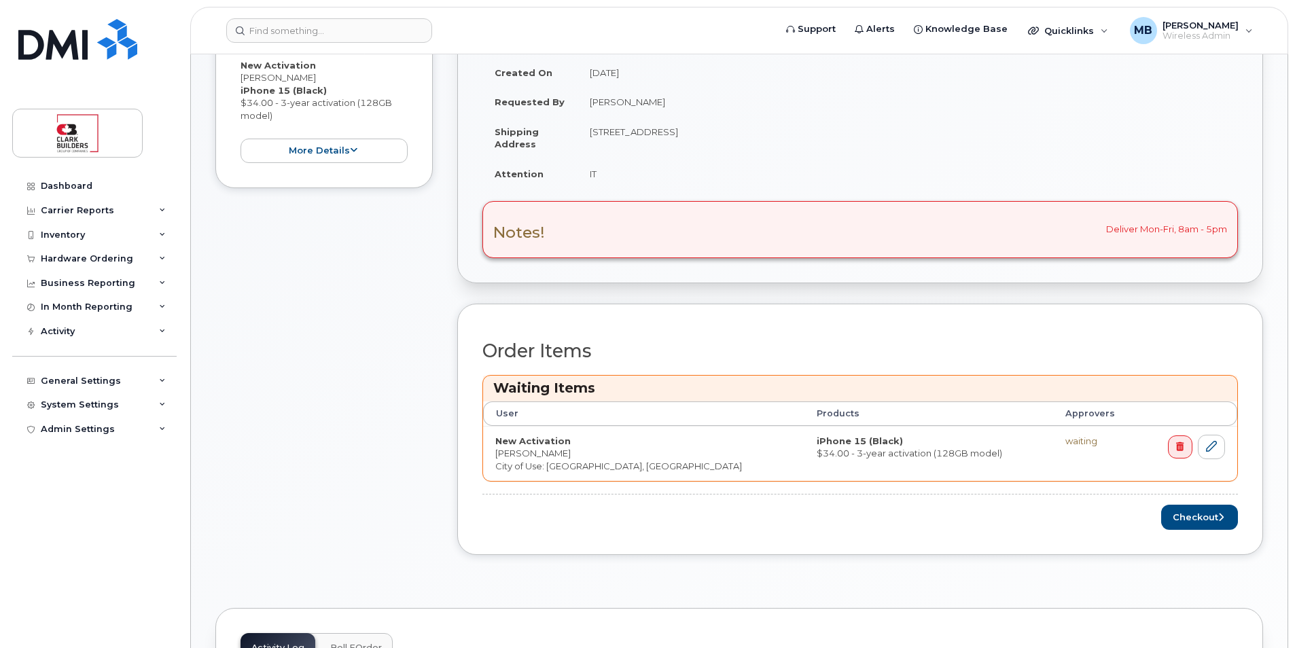
scroll to position [476, 0]
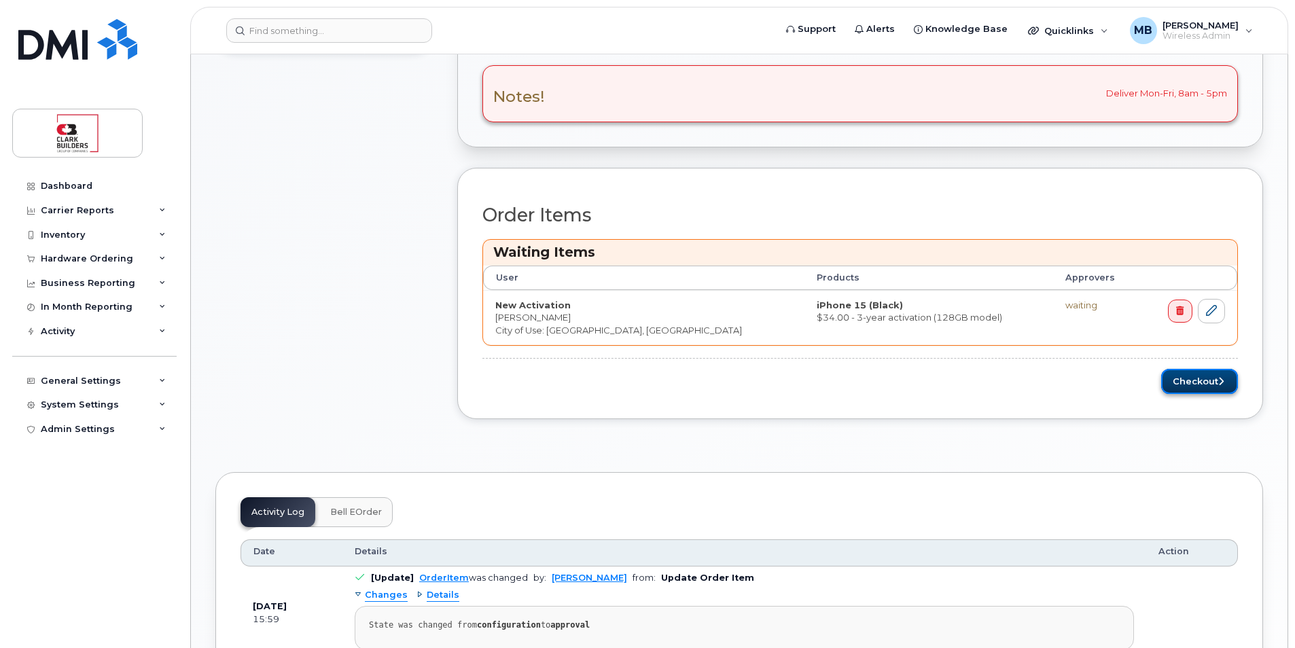
click at [1195, 384] on button "Checkout" at bounding box center [1199, 381] width 77 height 25
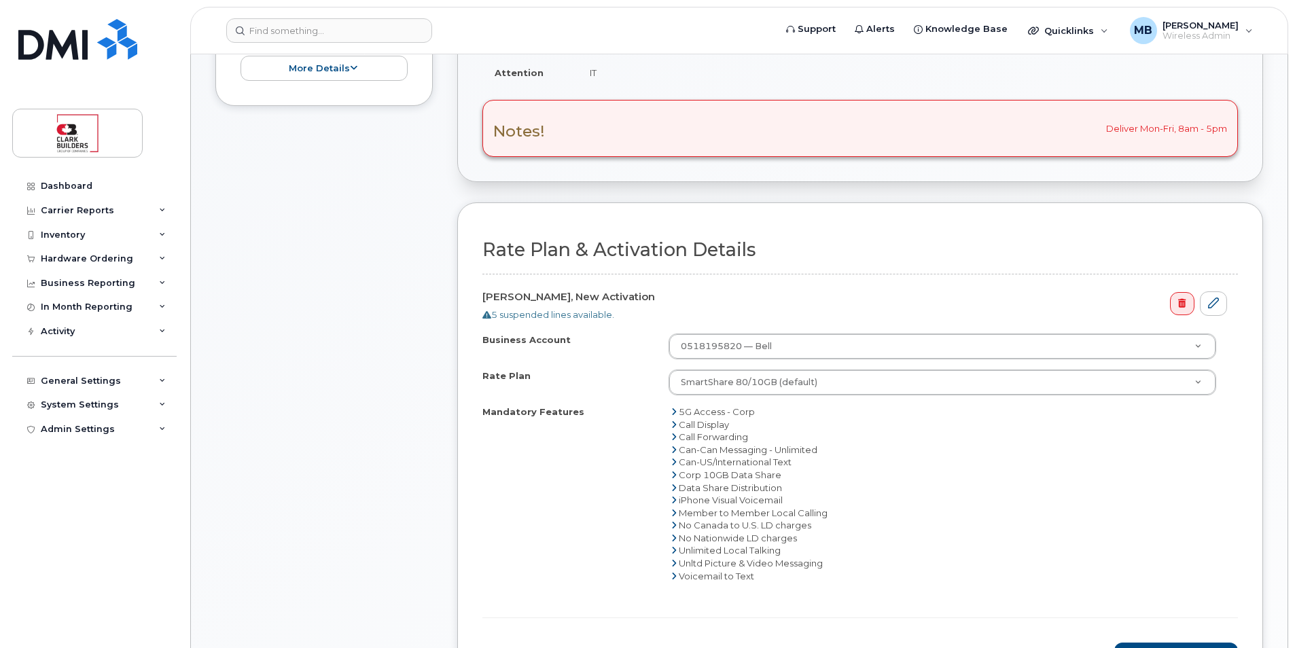
scroll to position [476, 0]
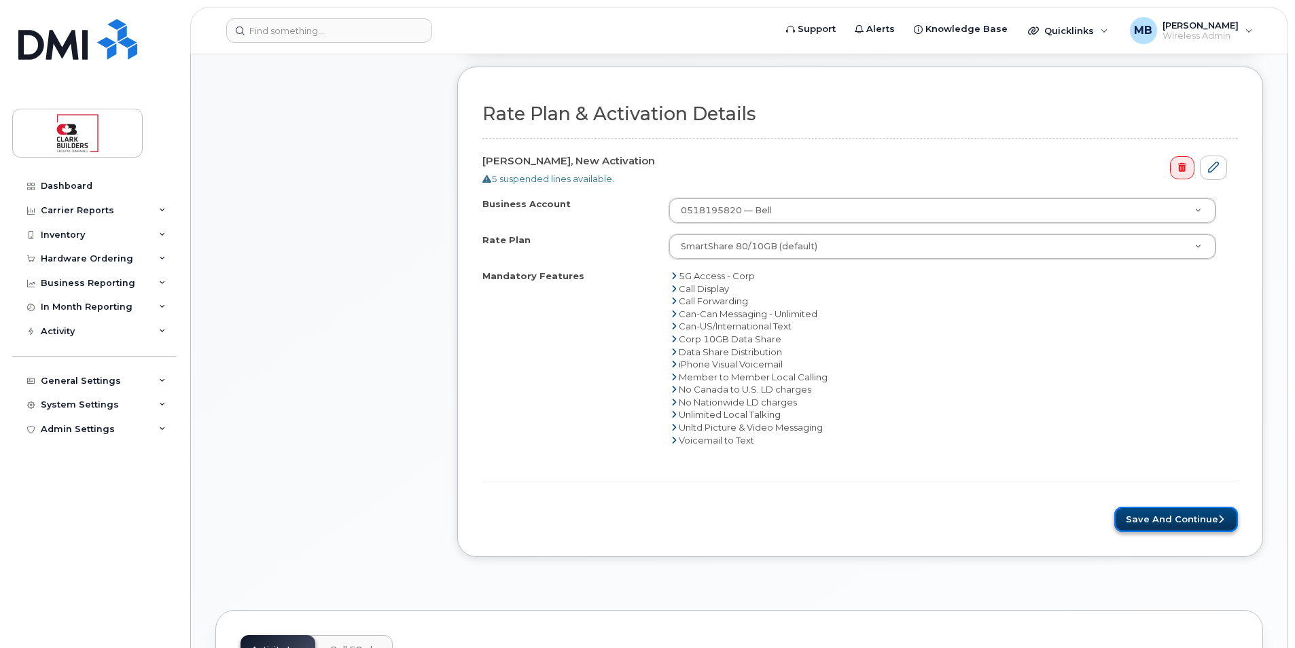
click at [1187, 520] on button "Save and Continue" at bounding box center [1176, 519] width 124 height 25
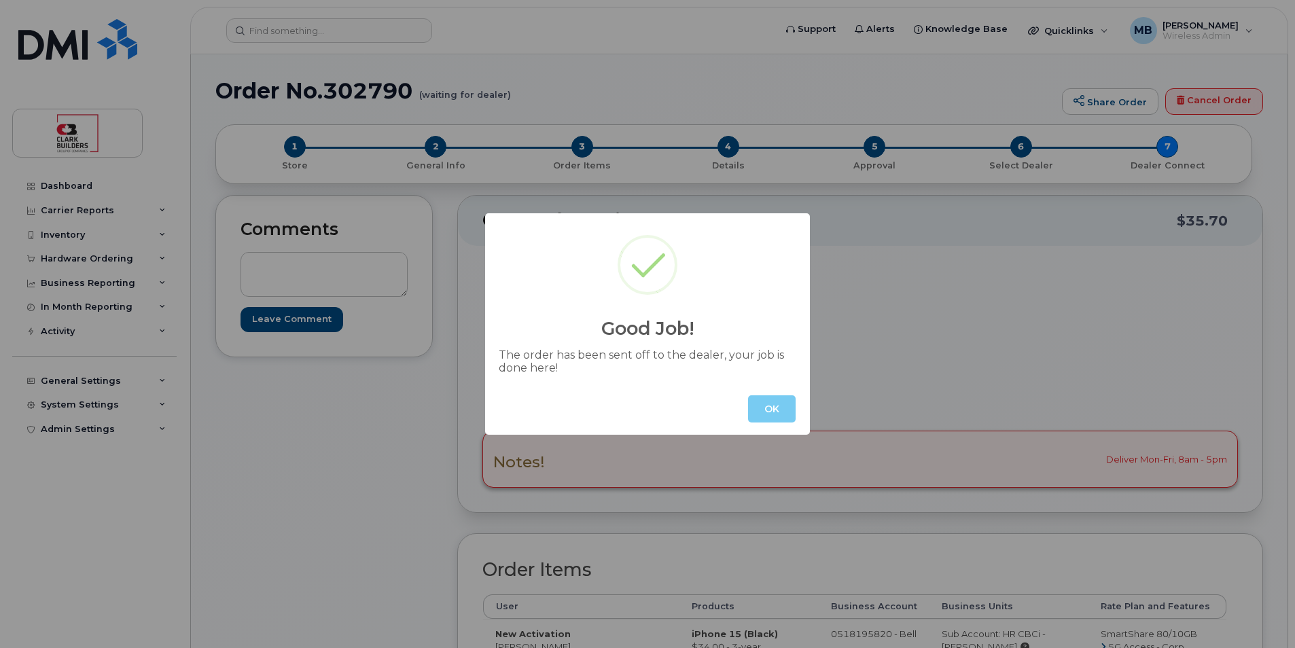
click at [773, 410] on button "OK" at bounding box center [772, 408] width 48 height 27
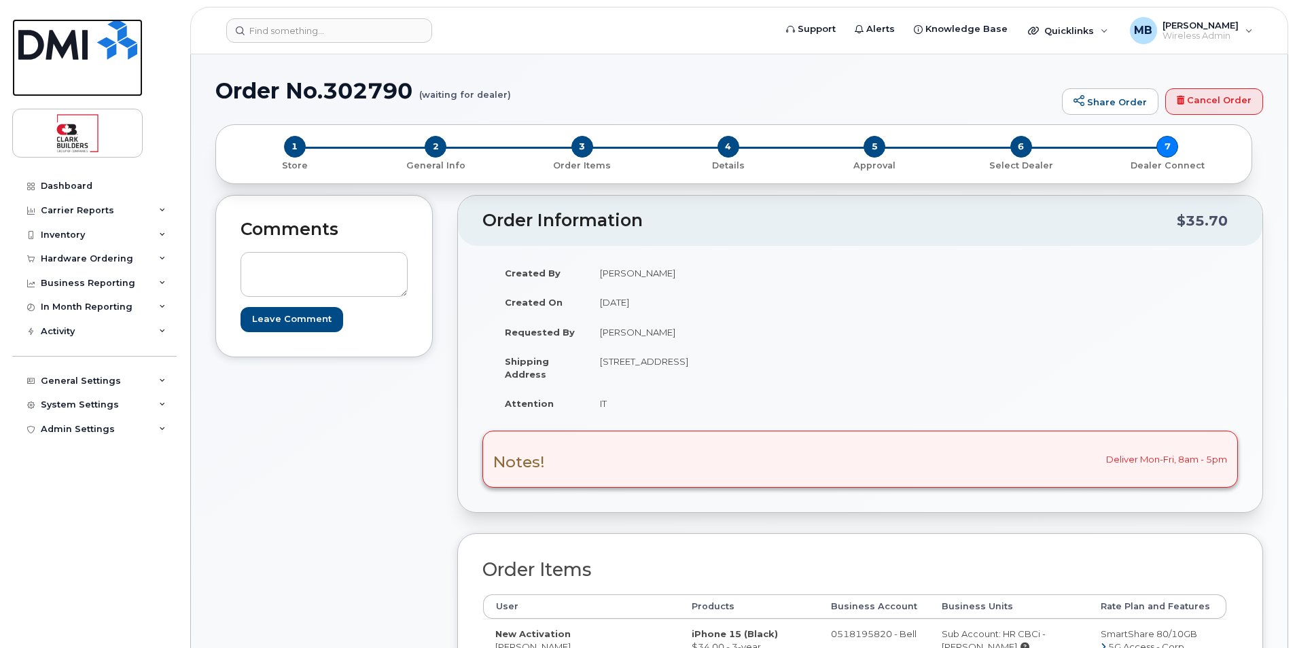
click at [75, 49] on img at bounding box center [77, 39] width 119 height 41
drag, startPoint x: 75, startPoint y: 49, endPoint x: 125, endPoint y: 50, distance: 49.6
click at [75, 49] on img at bounding box center [77, 39] width 119 height 41
